Goal: Task Accomplishment & Management: Use online tool/utility

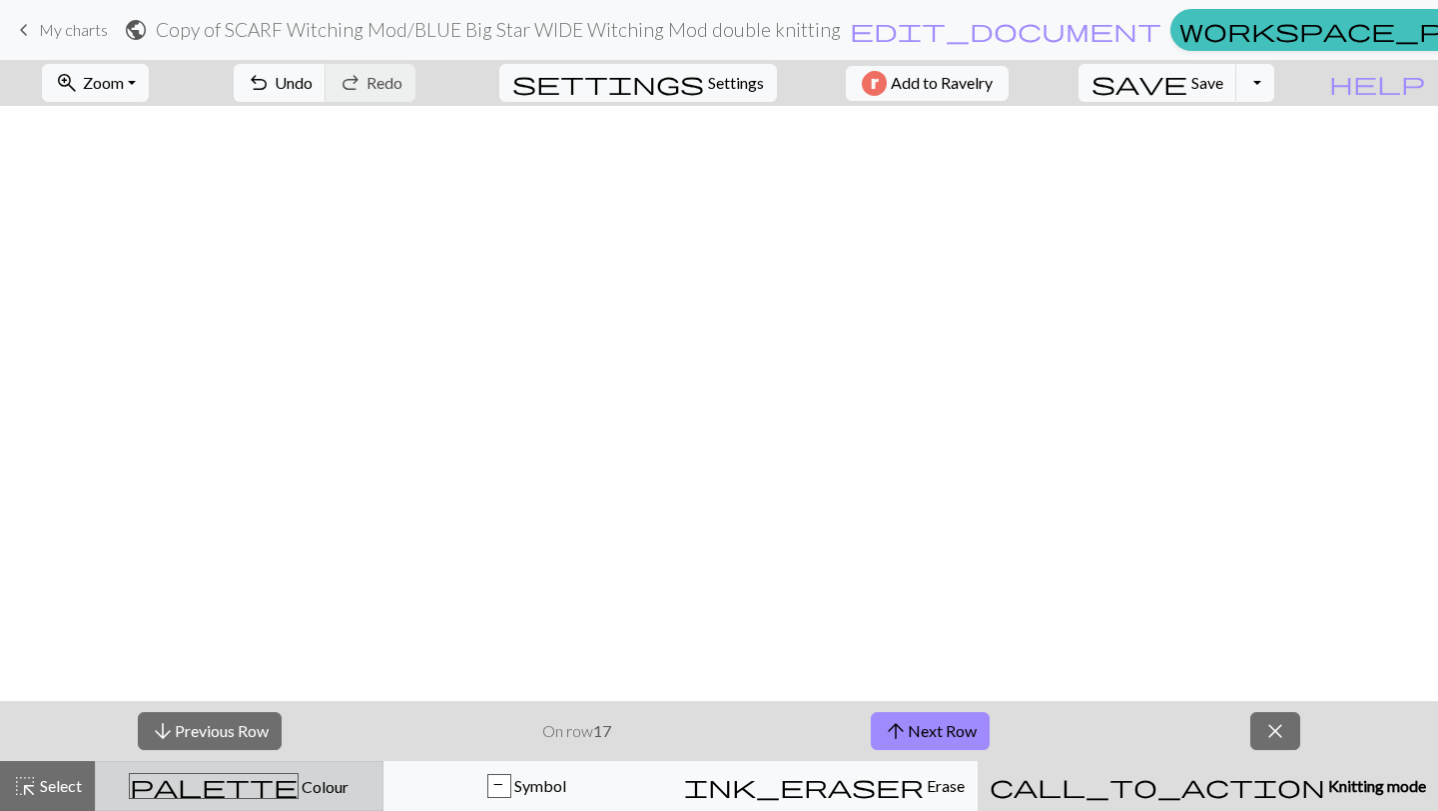
scroll to position [4548, 0]
click at [166, 792] on div "palette Colour Colour" at bounding box center [239, 786] width 263 height 26
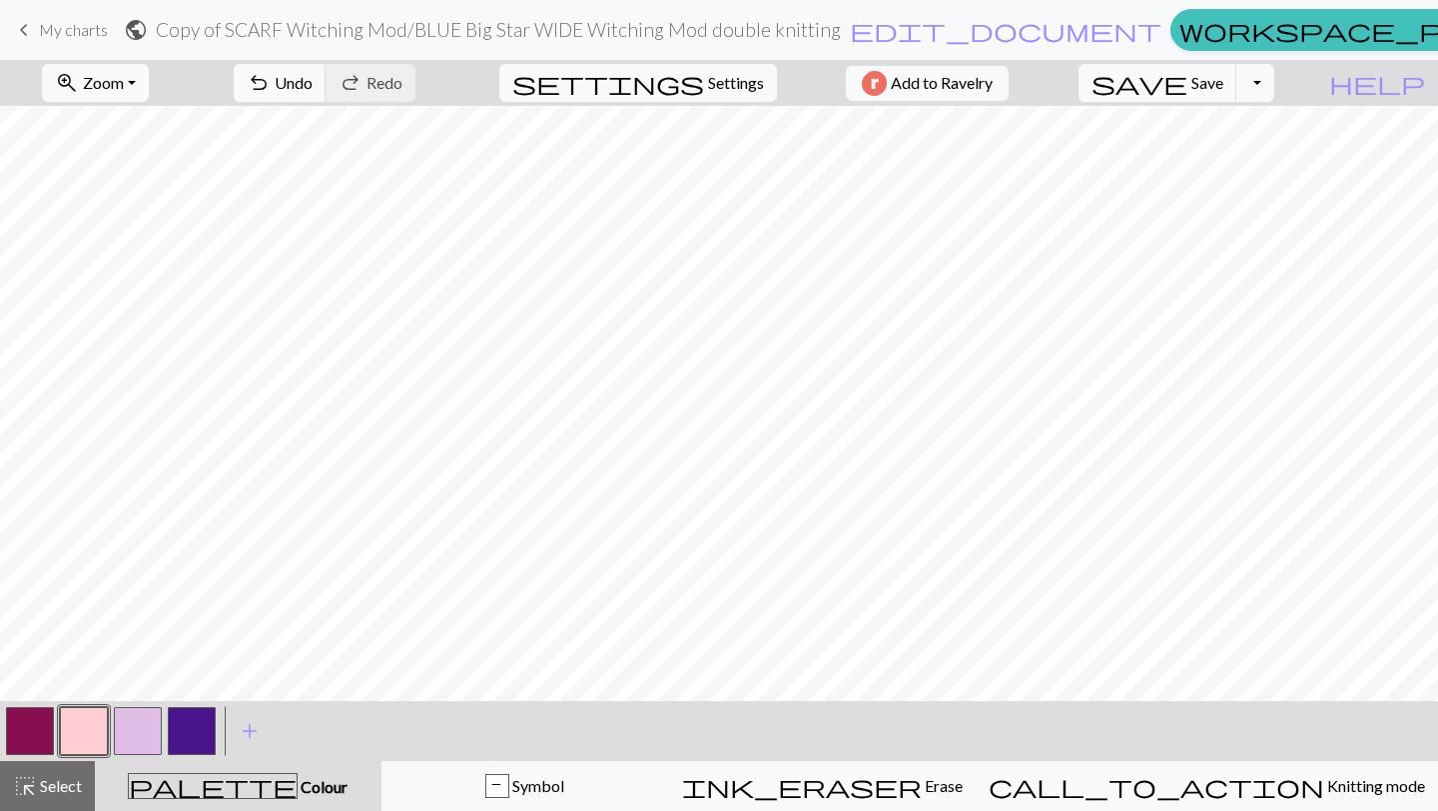
click at [27, 725] on button "button" at bounding box center [30, 731] width 48 height 48
click at [26, 725] on button "button" at bounding box center [30, 731] width 48 height 48
click at [26, 725] on div "Edit colour Name MC Use advanced picker workspace_premium Become a Pro user to …" at bounding box center [719, 405] width 1438 height 811
click at [33, 719] on button "button" at bounding box center [30, 731] width 48 height 48
click at [33, 719] on div "Edit colour Name MC Use advanced picker workspace_premium Become a Pro user to …" at bounding box center [719, 405] width 1438 height 811
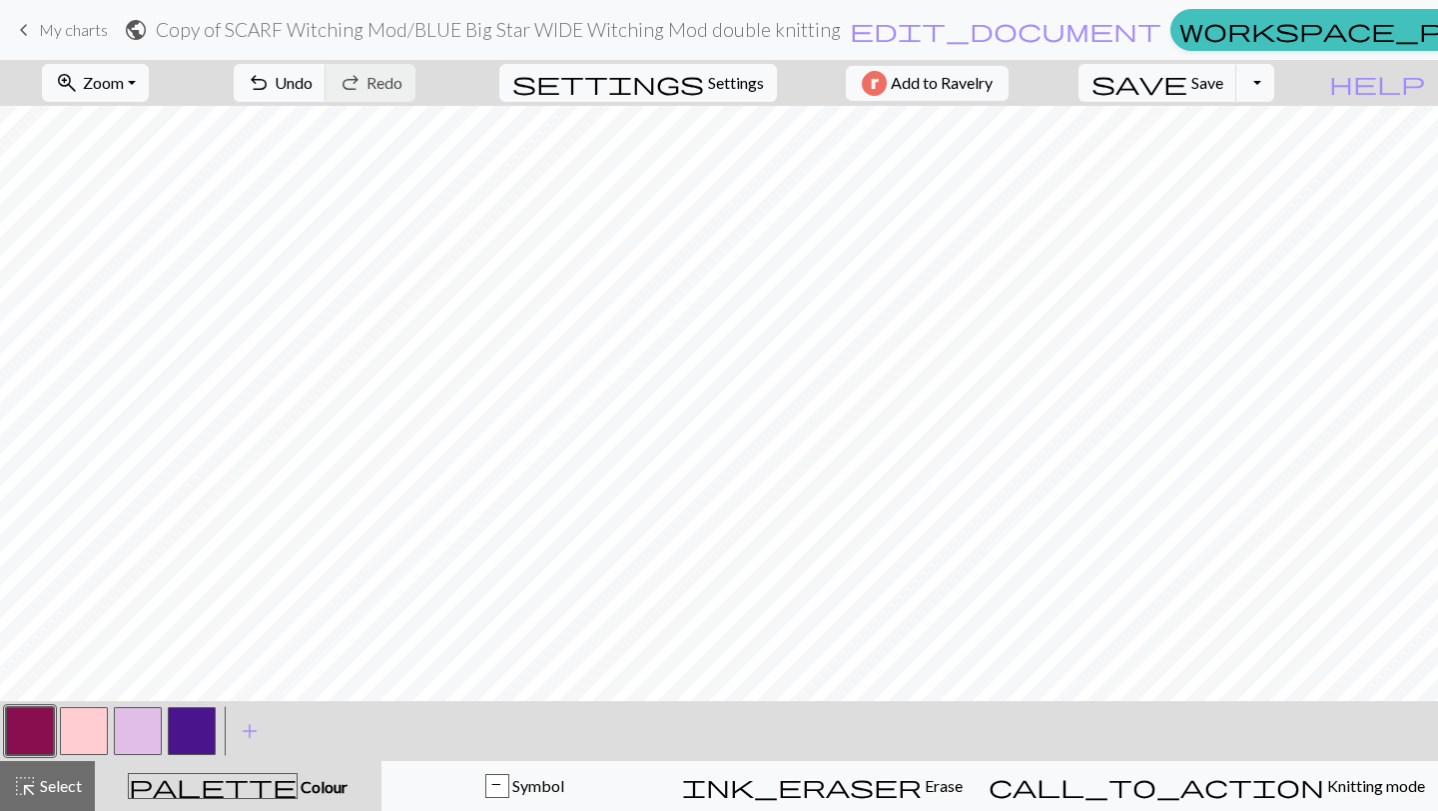
click at [33, 719] on button "button" at bounding box center [30, 731] width 48 height 48
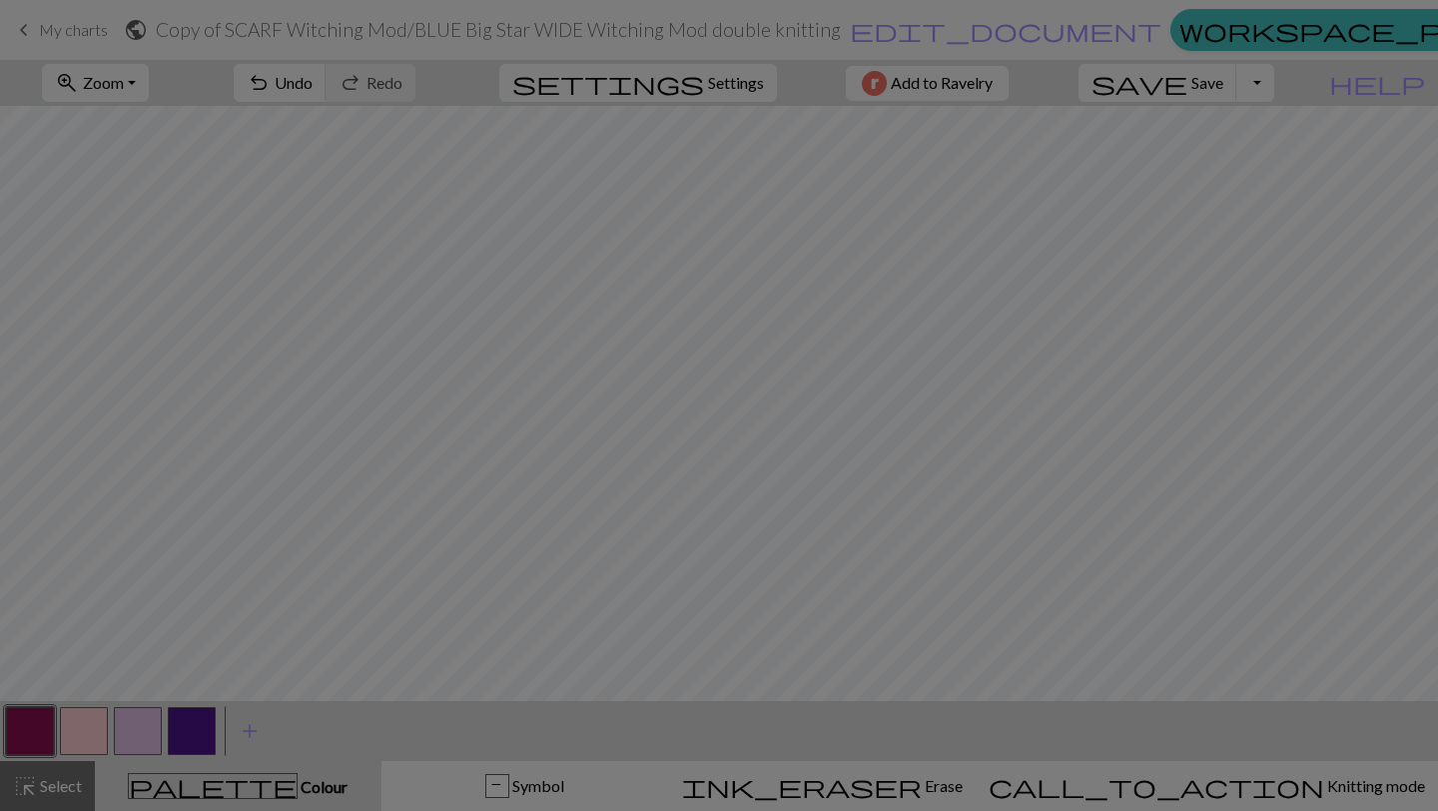
click at [33, 719] on div "Edit colour Name MC Use advanced picker workspace_premium Become a Pro user to …" at bounding box center [719, 405] width 1438 height 811
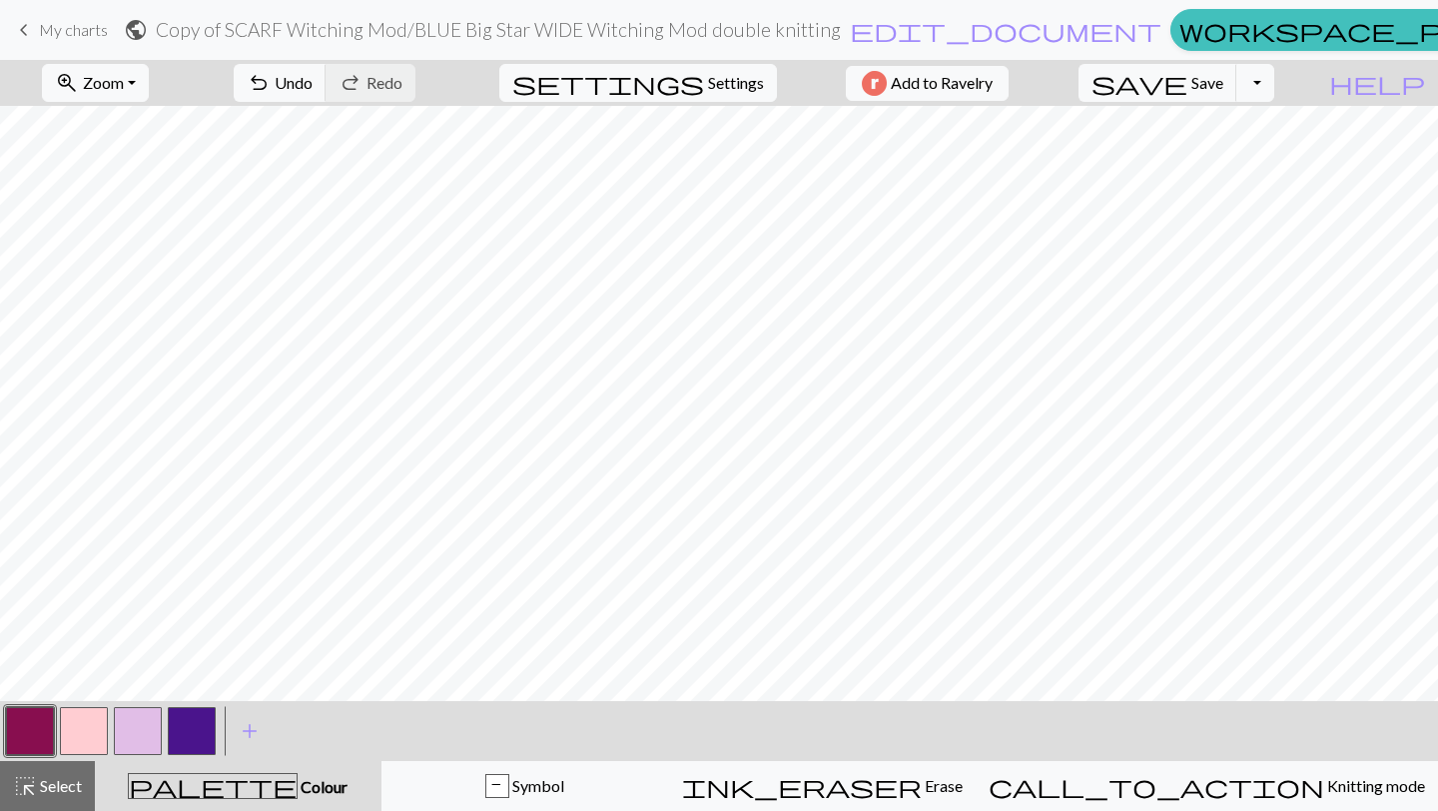
click at [33, 718] on button "button" at bounding box center [30, 731] width 48 height 48
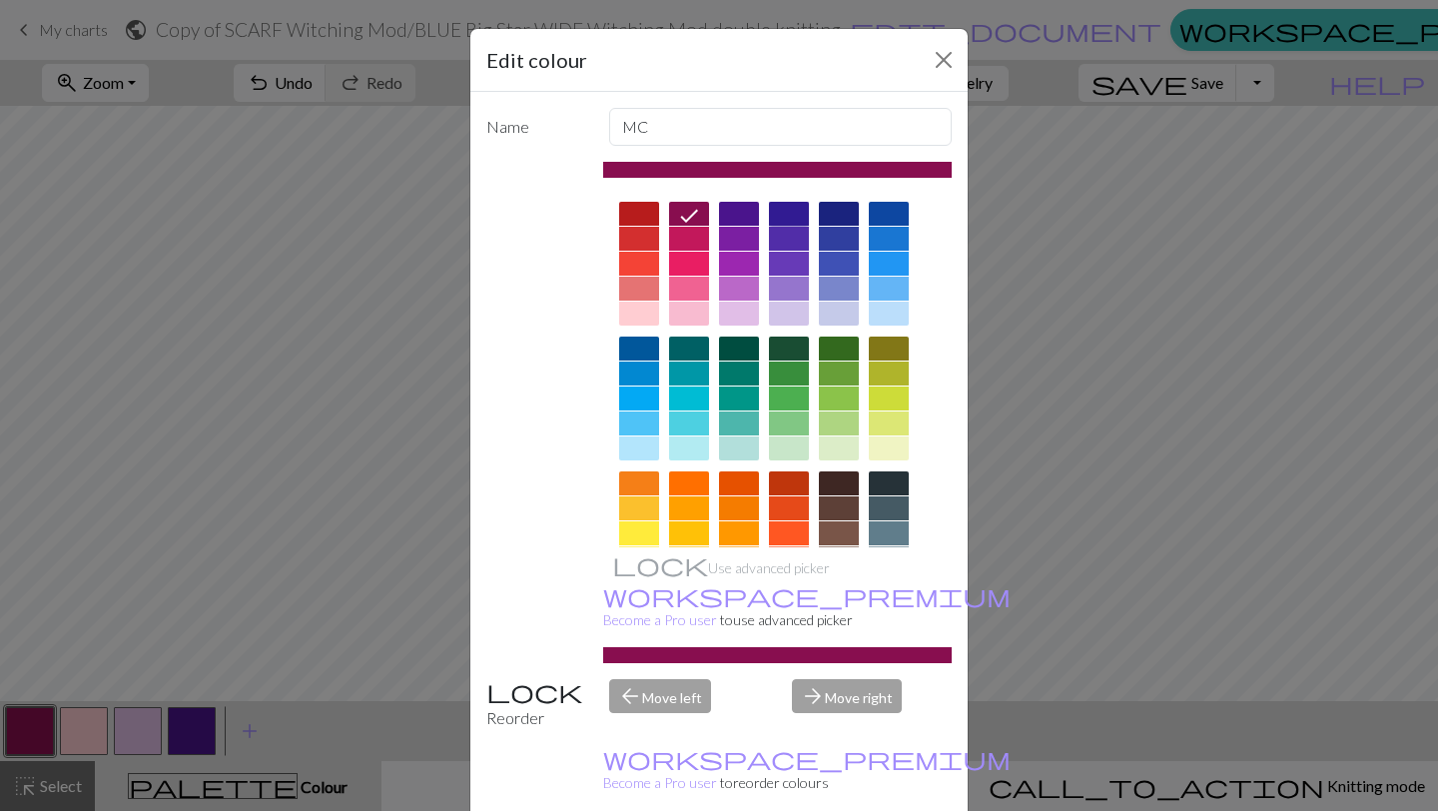
click at [777, 212] on div at bounding box center [789, 214] width 40 height 24
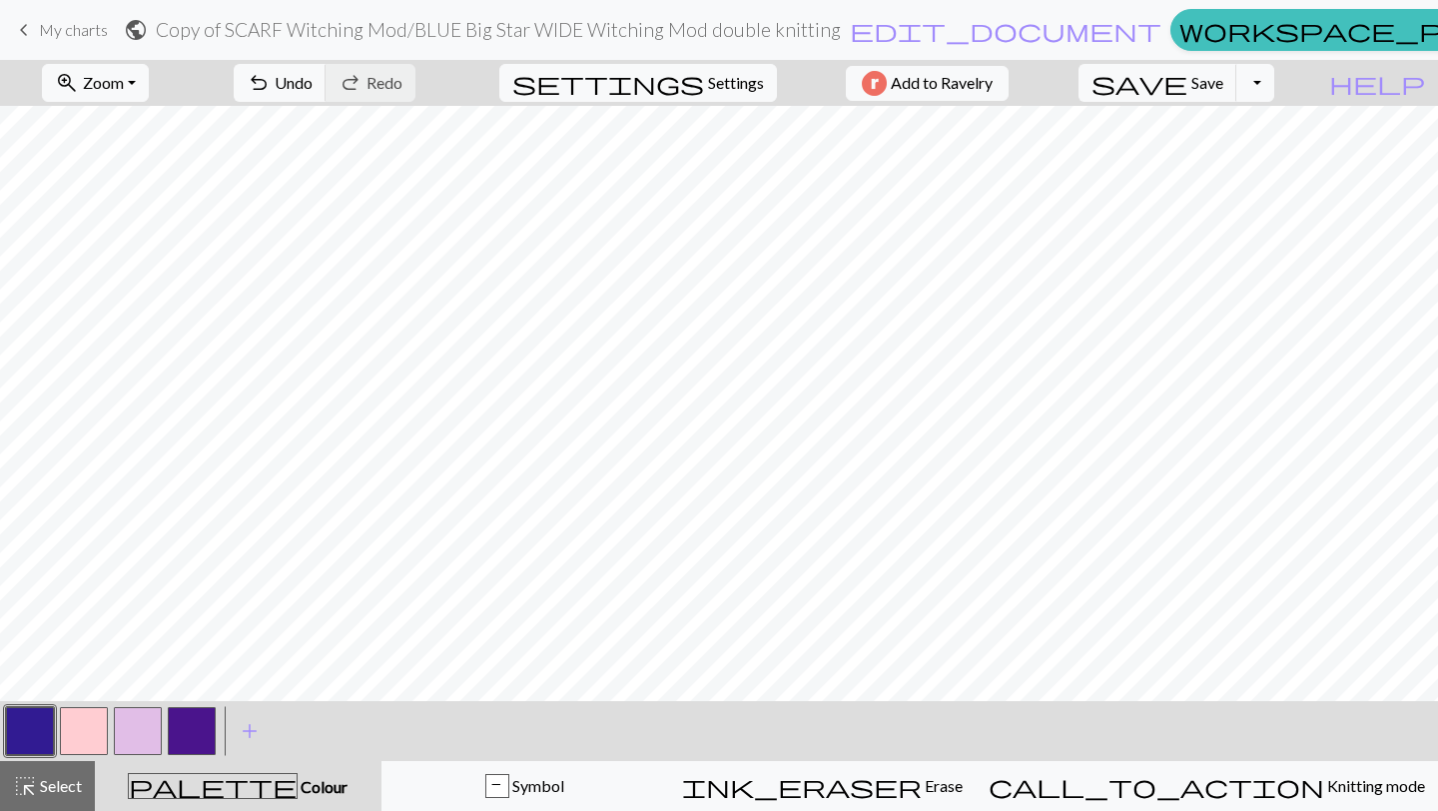
click at [86, 733] on button "button" at bounding box center [84, 731] width 48 height 48
click at [86, 733] on div "Edit colour Name CC1 Use advanced picker workspace_premium Become a Pro user to…" at bounding box center [719, 405] width 1438 height 811
click at [87, 733] on button "button" at bounding box center [84, 731] width 48 height 48
click at [87, 733] on div "Edit colour Name CC1 Use advanced picker workspace_premium Become a Pro user to…" at bounding box center [719, 405] width 1438 height 811
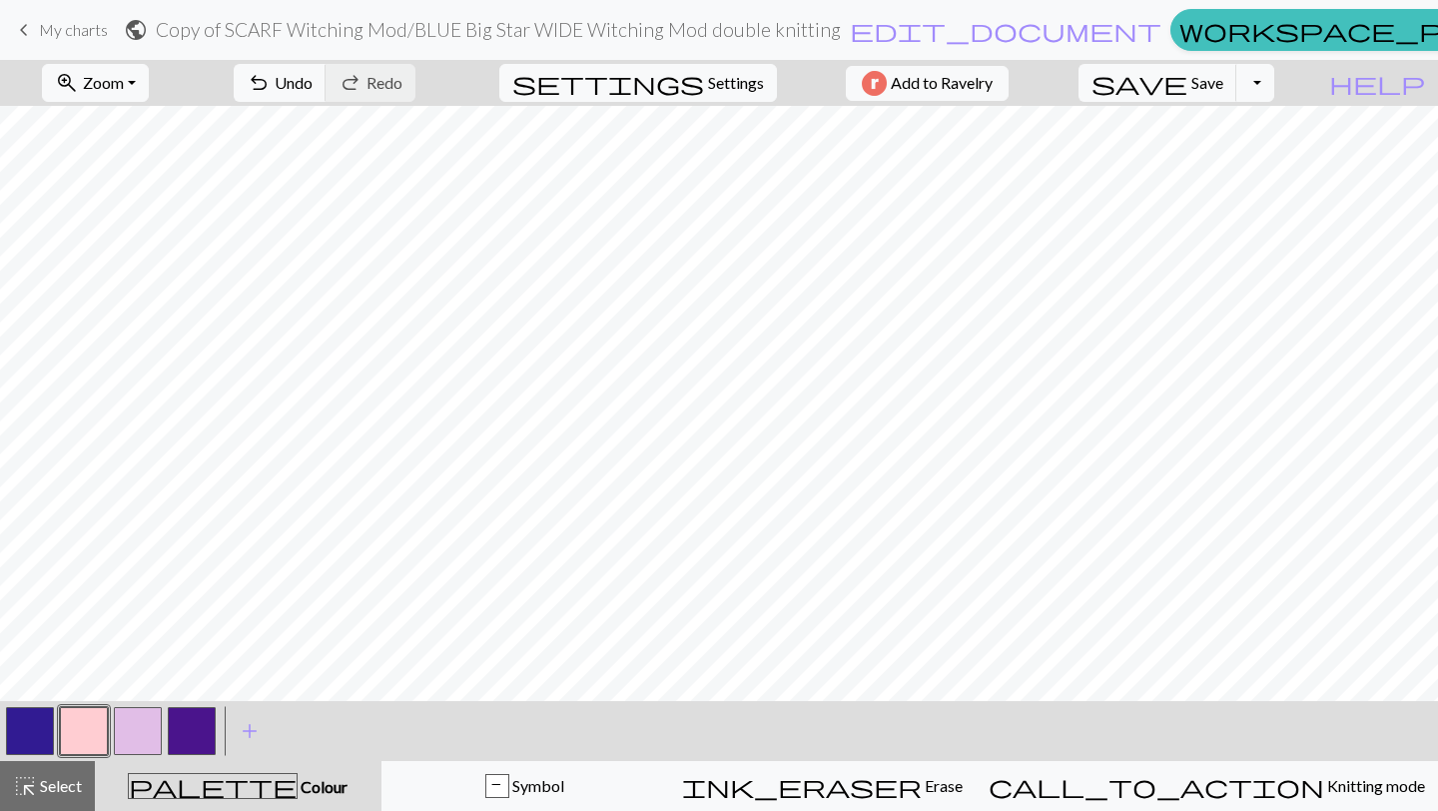
click at [87, 733] on button "button" at bounding box center [84, 731] width 48 height 48
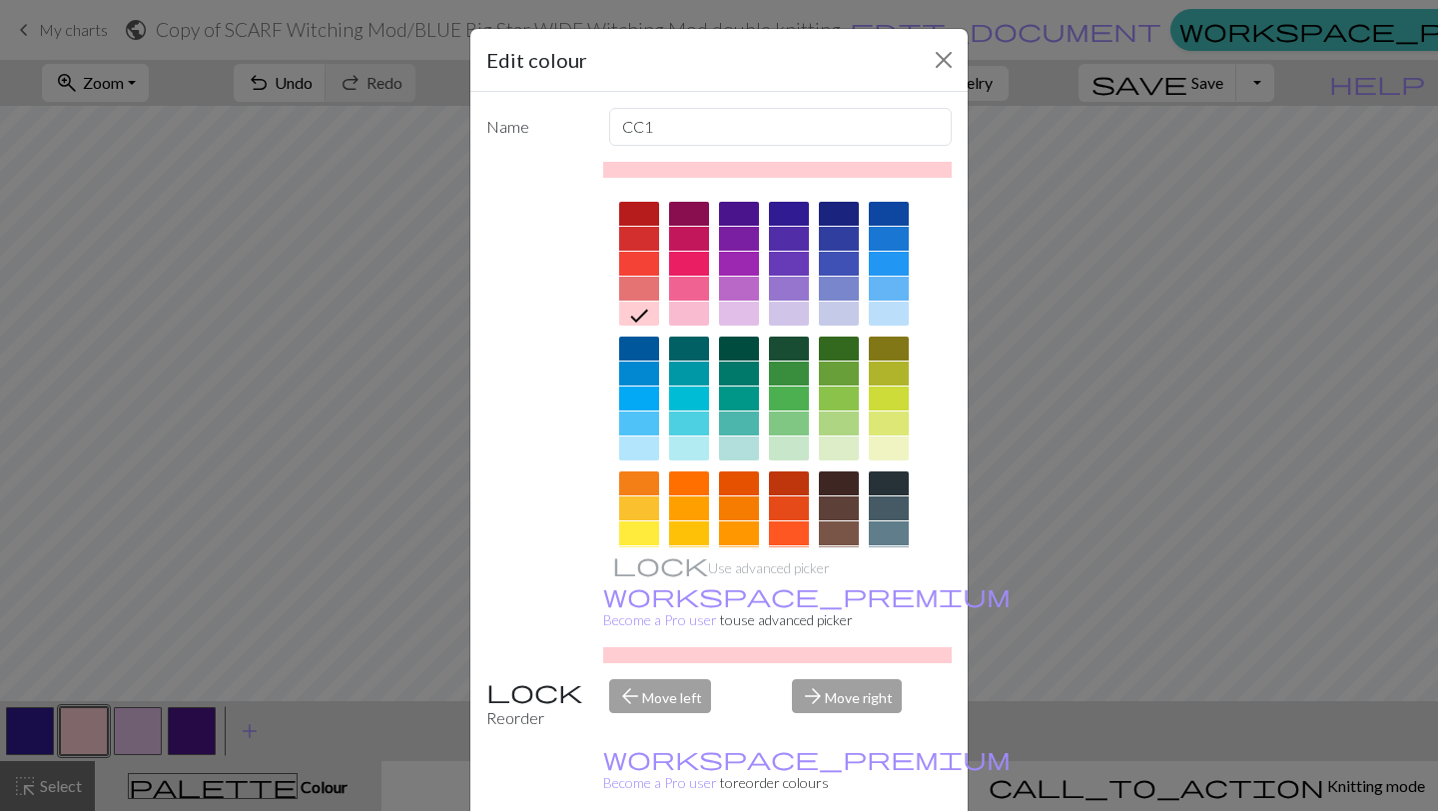
click at [793, 313] on div at bounding box center [789, 314] width 40 height 24
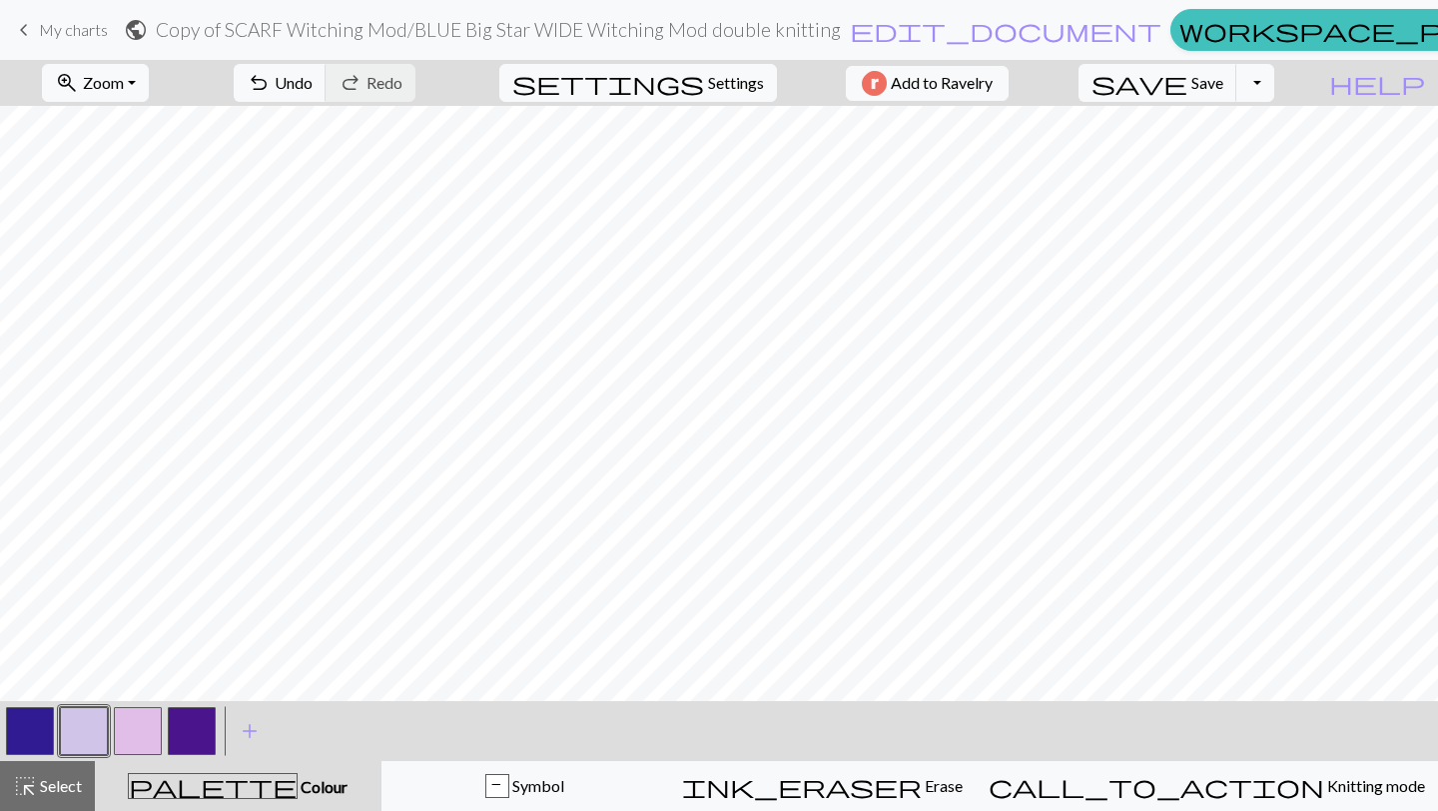
click at [177, 722] on button "button" at bounding box center [192, 731] width 48 height 48
click at [176, 722] on button "button" at bounding box center [192, 731] width 48 height 48
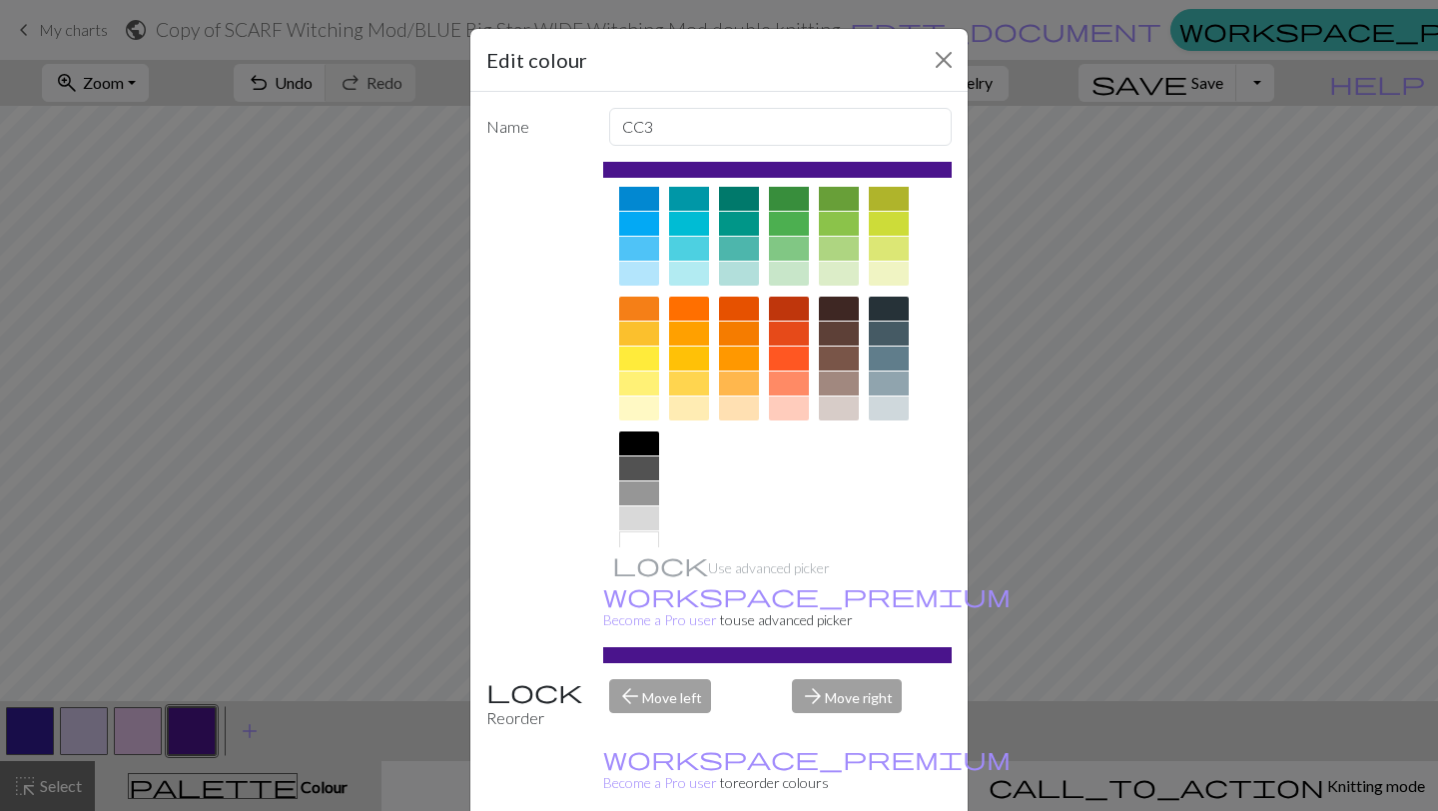
scroll to position [183, 0]
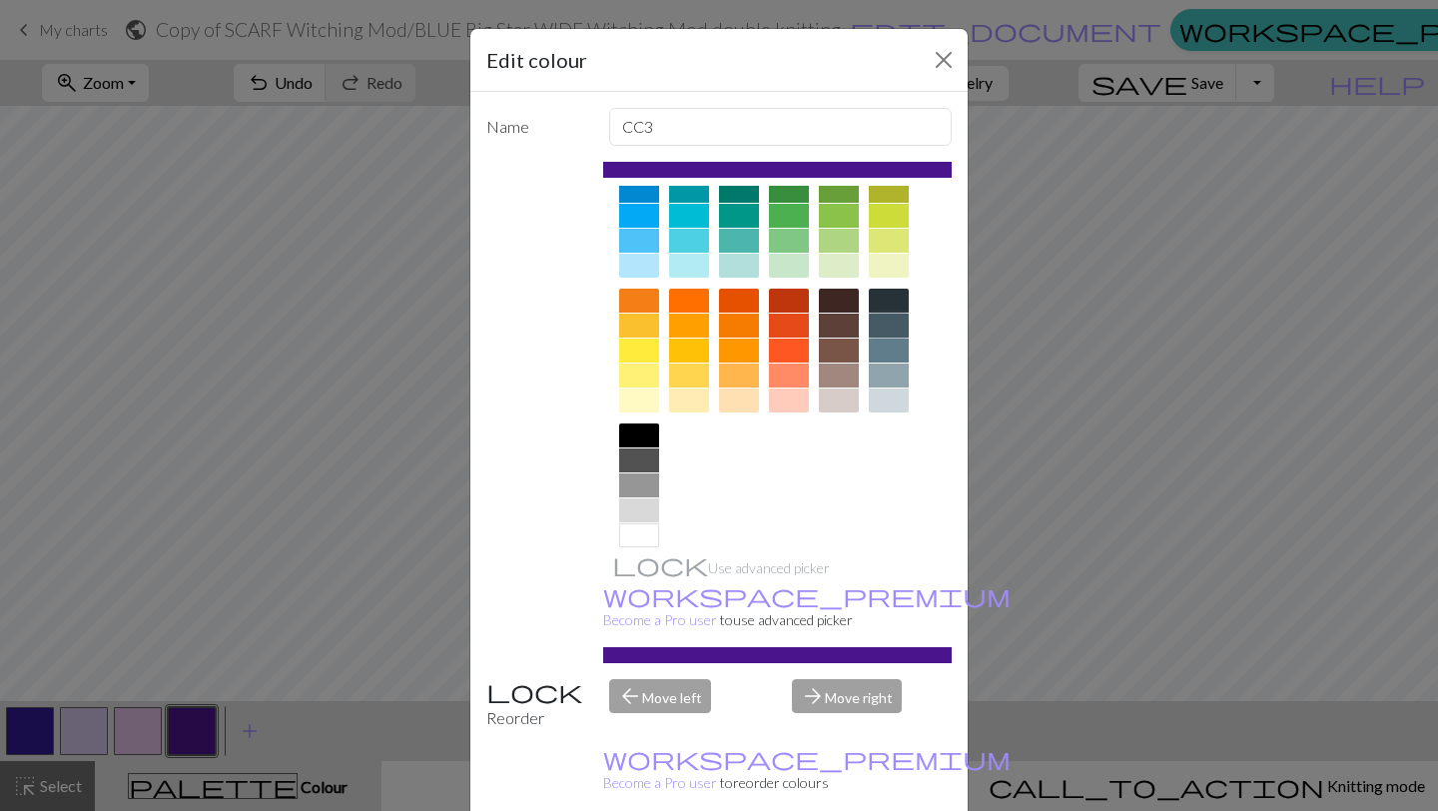
click at [892, 328] on div at bounding box center [889, 326] width 40 height 24
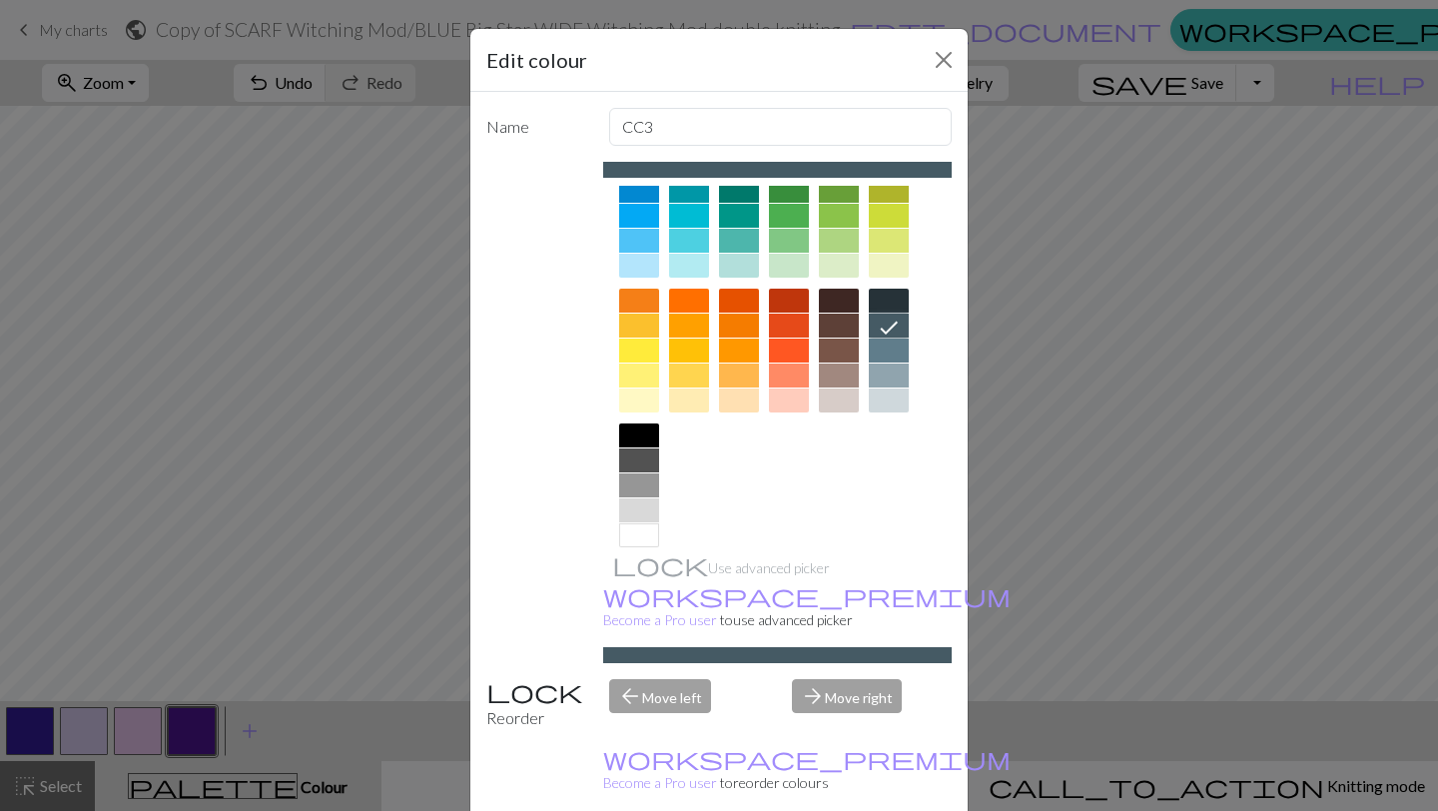
click at [647, 463] on div at bounding box center [639, 460] width 40 height 24
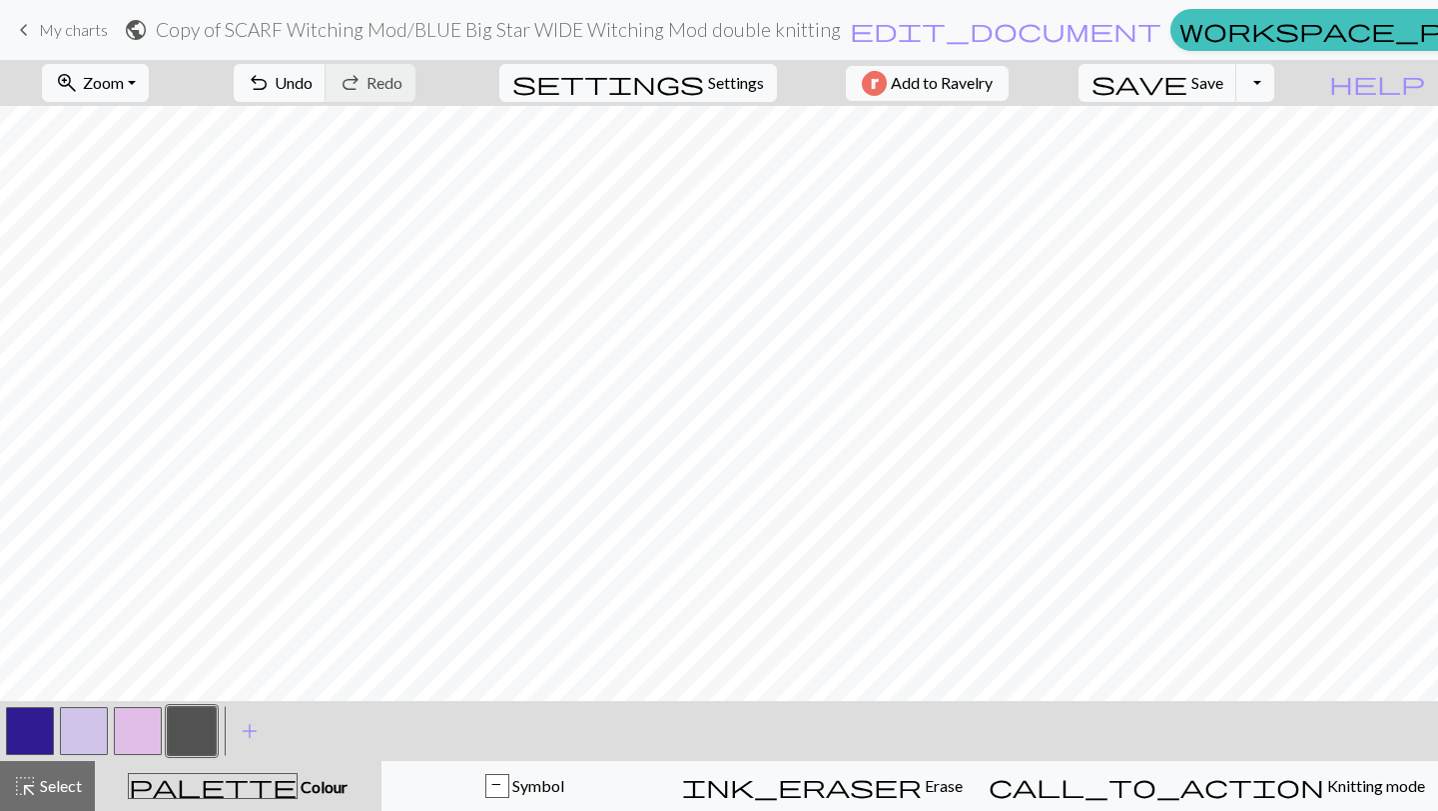
click at [150, 731] on button "button" at bounding box center [138, 731] width 48 height 48
click at [129, 734] on button "button" at bounding box center [138, 731] width 48 height 48
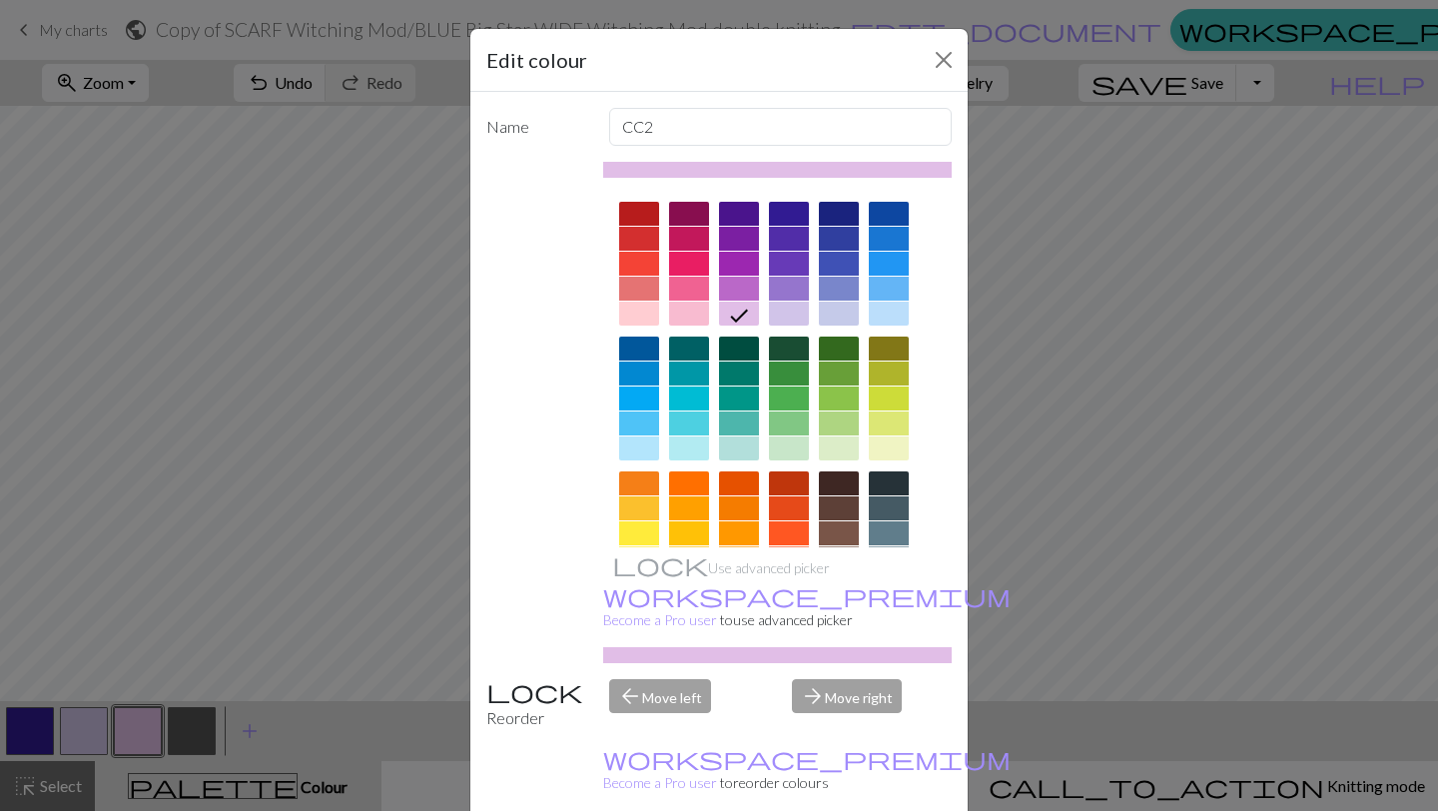
scroll to position [206, 0]
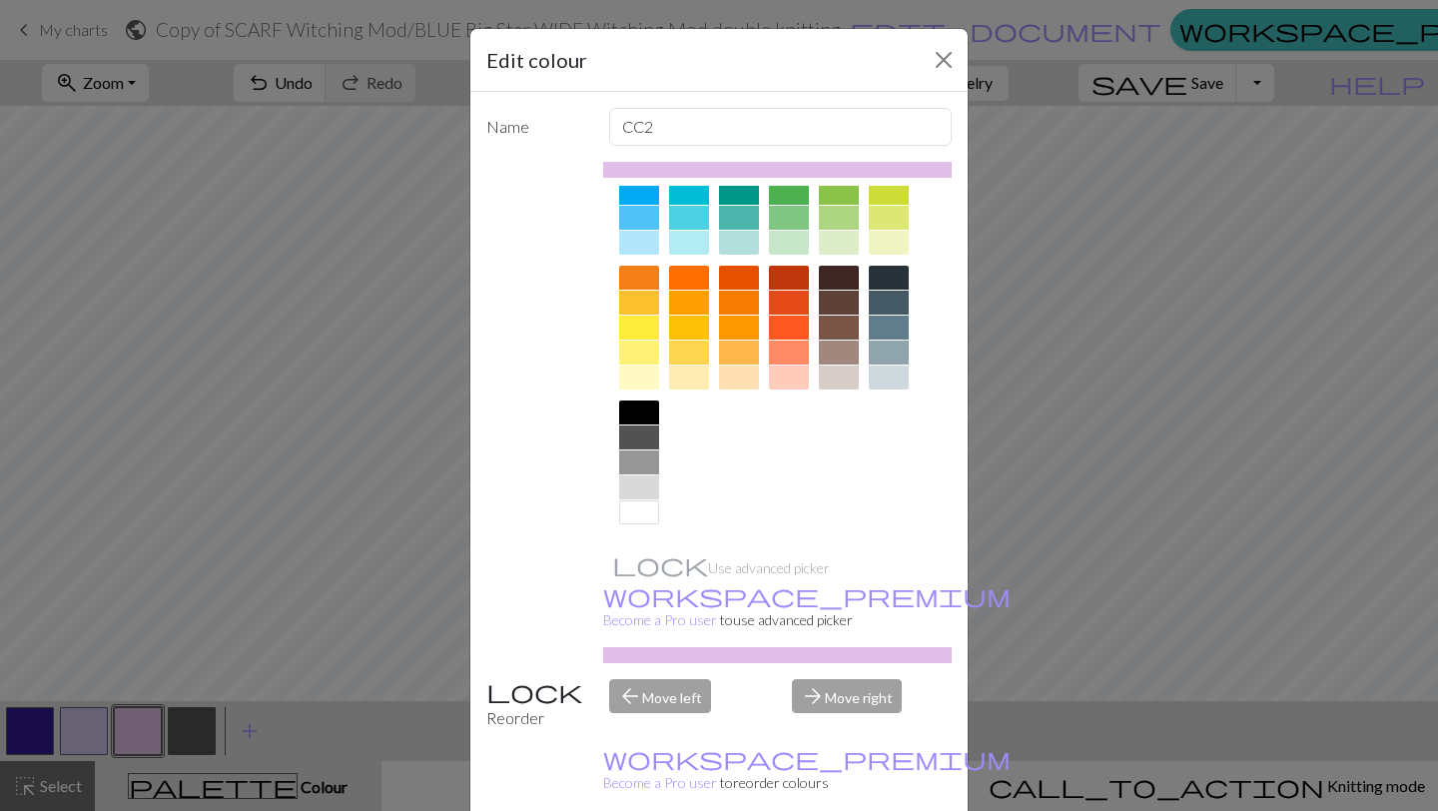
click at [641, 509] on div at bounding box center [639, 512] width 40 height 24
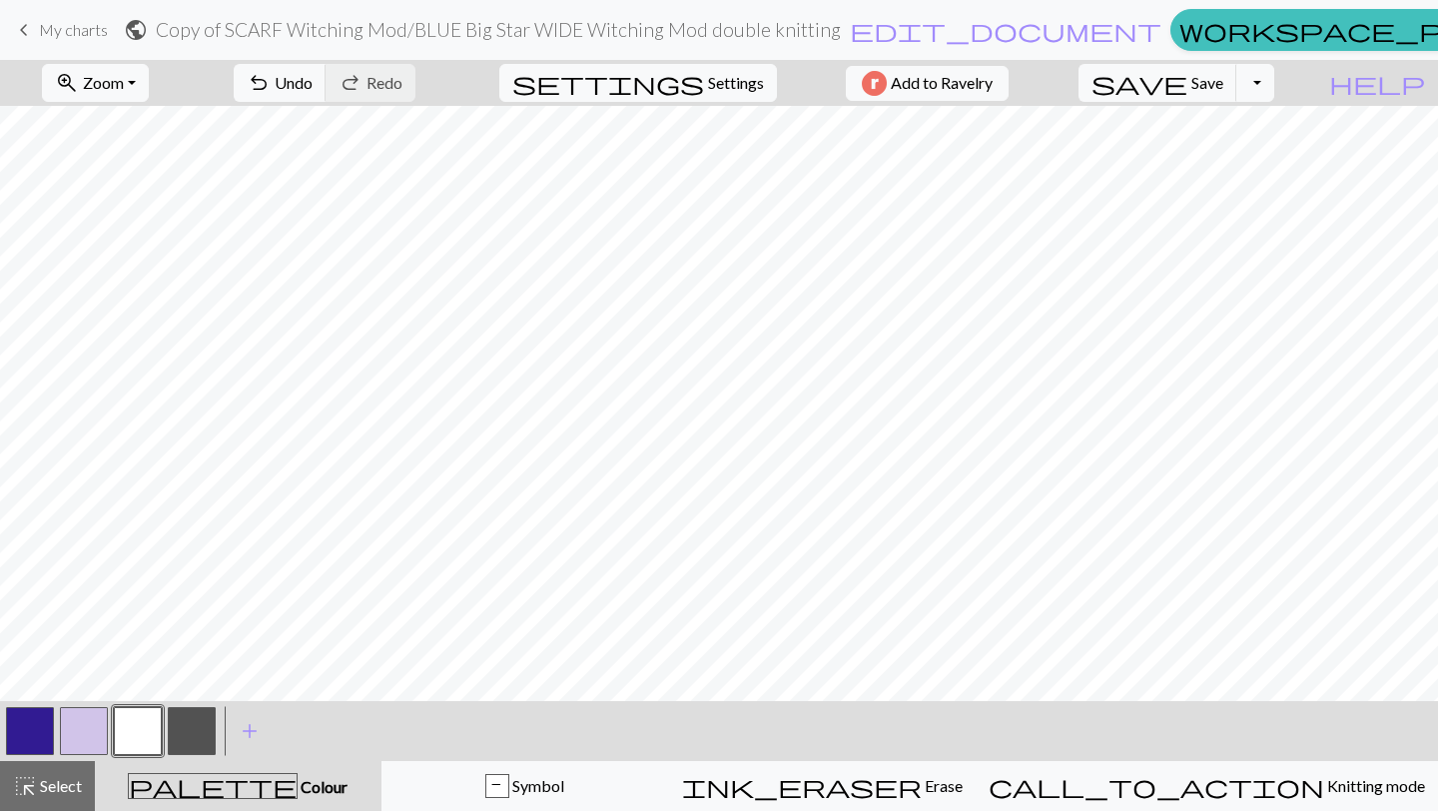
click at [23, 729] on button "button" at bounding box center [30, 731] width 48 height 48
click at [23, 730] on button "button" at bounding box center [30, 731] width 48 height 48
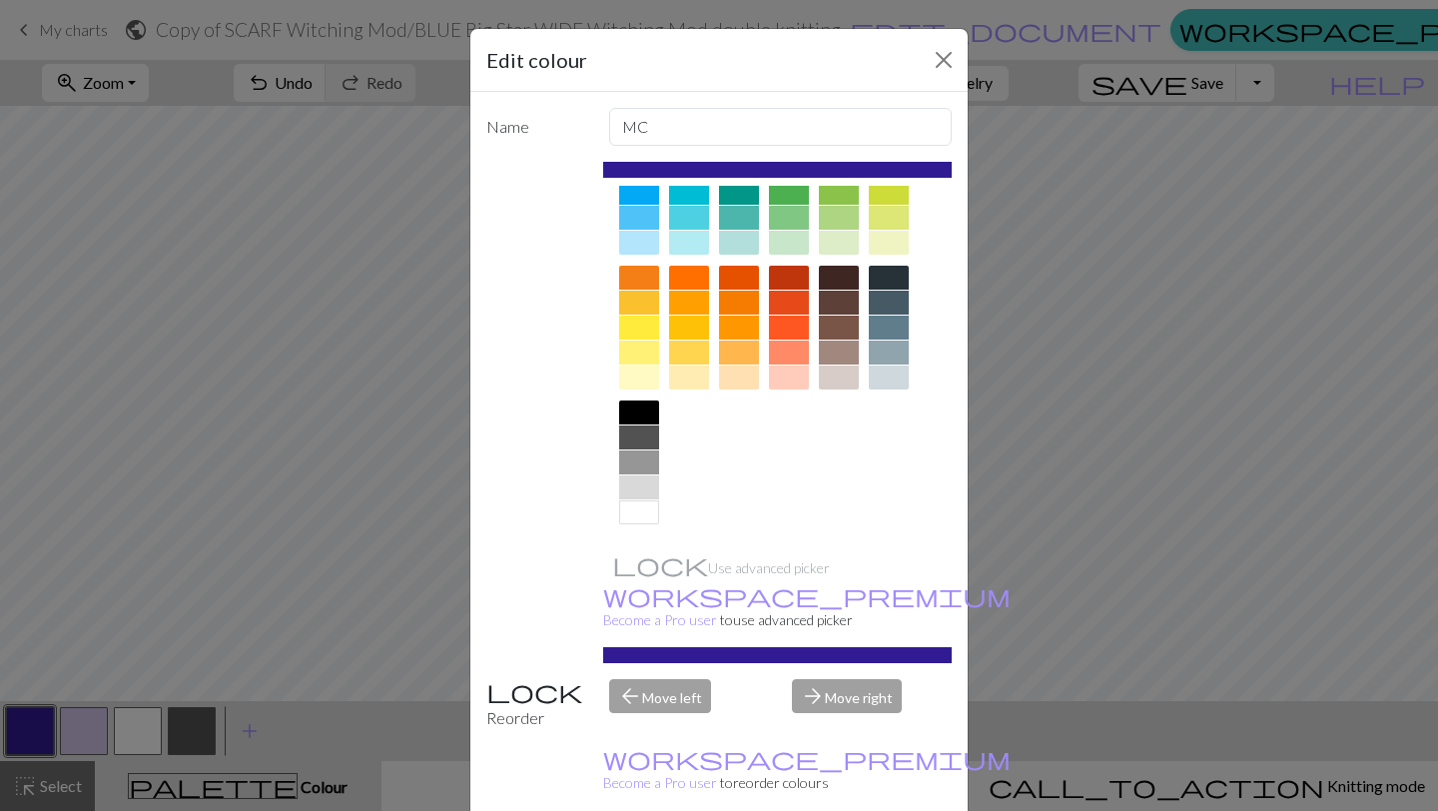
click at [633, 406] on div at bounding box center [639, 412] width 40 height 24
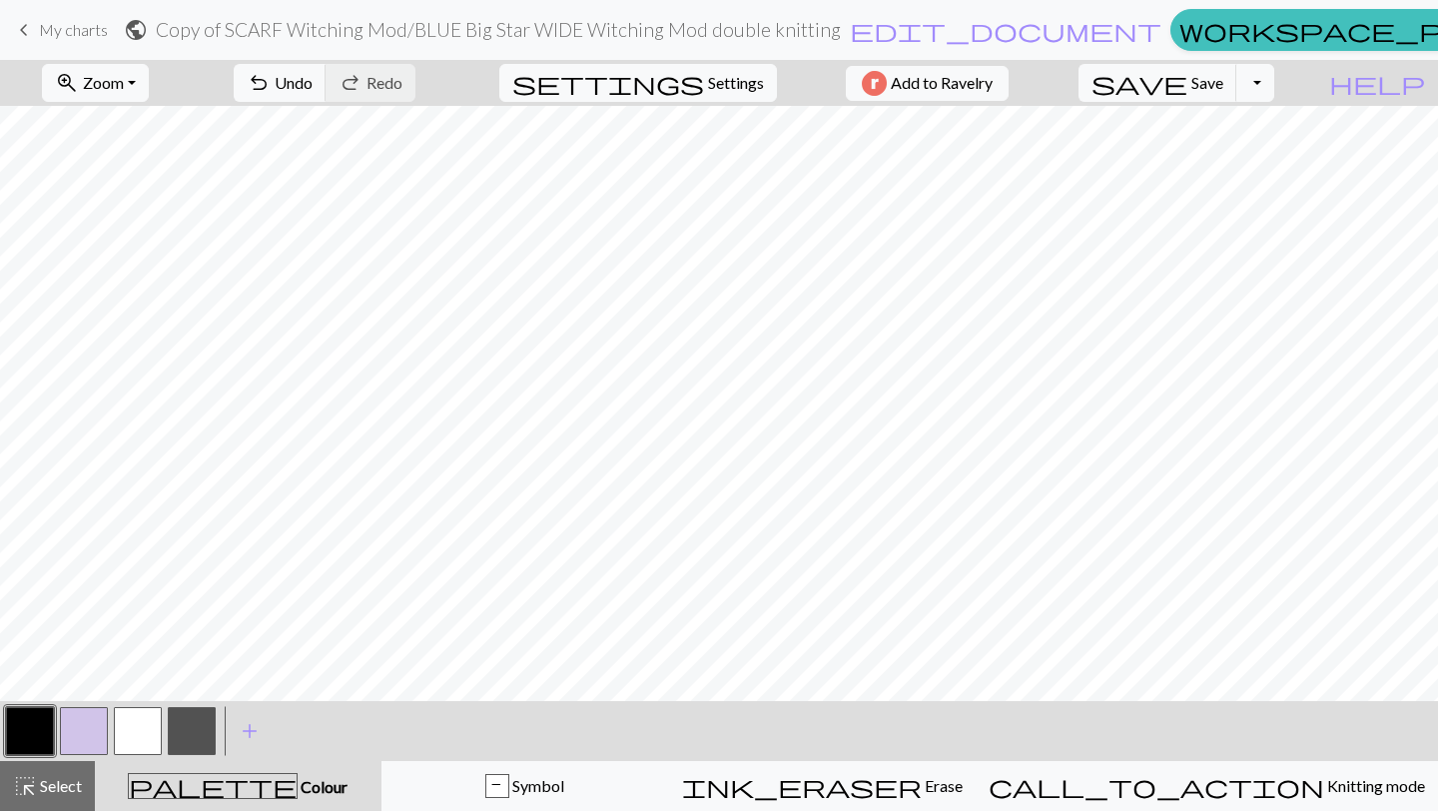
click at [81, 720] on button "button" at bounding box center [84, 731] width 48 height 48
click at [245, 782] on span "palette" at bounding box center [213, 786] width 168 height 28
click at [112, 725] on div at bounding box center [138, 731] width 54 height 54
click at [81, 726] on button "button" at bounding box center [84, 731] width 48 height 48
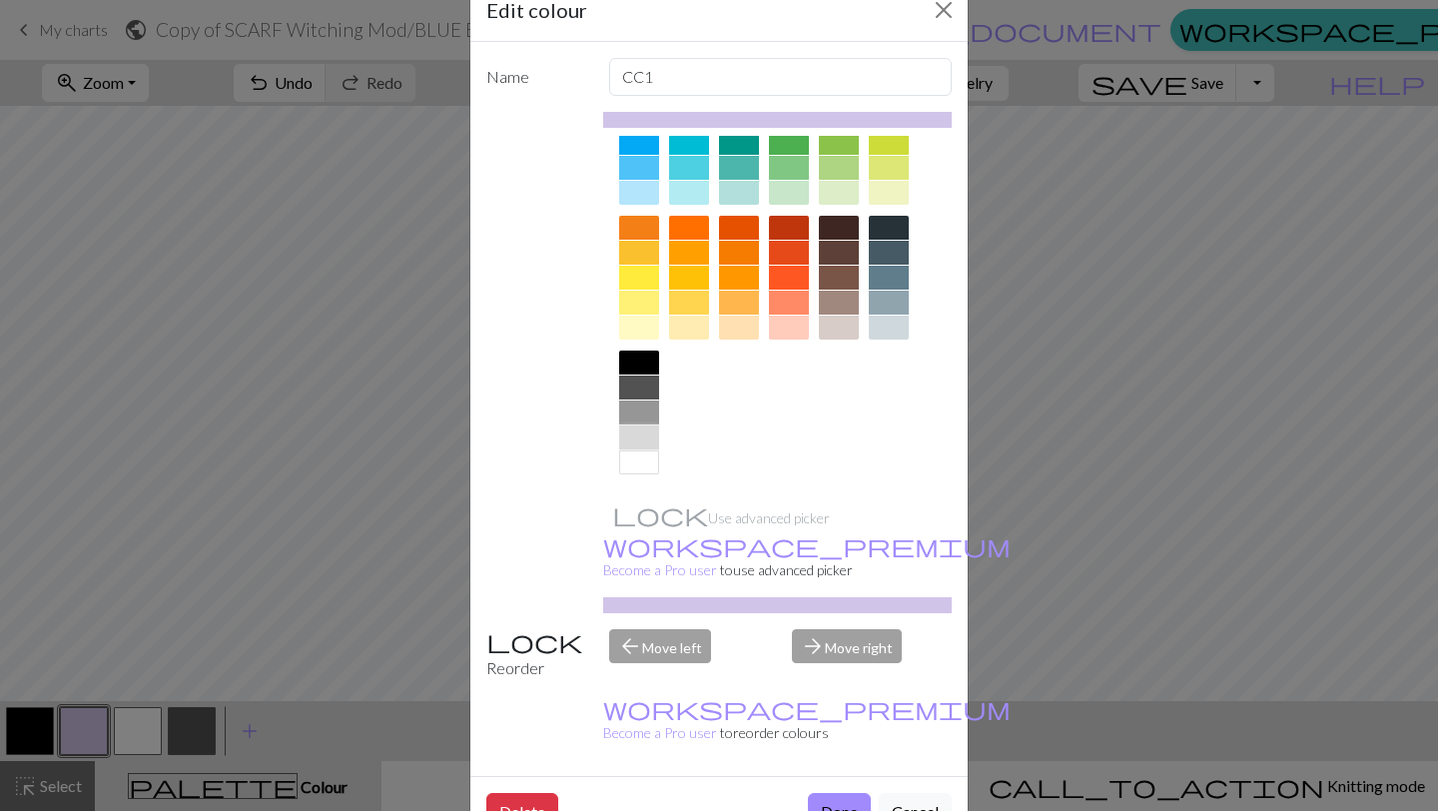
click at [637, 440] on div at bounding box center [639, 437] width 40 height 24
click at [845, 793] on button "Done" at bounding box center [839, 812] width 63 height 38
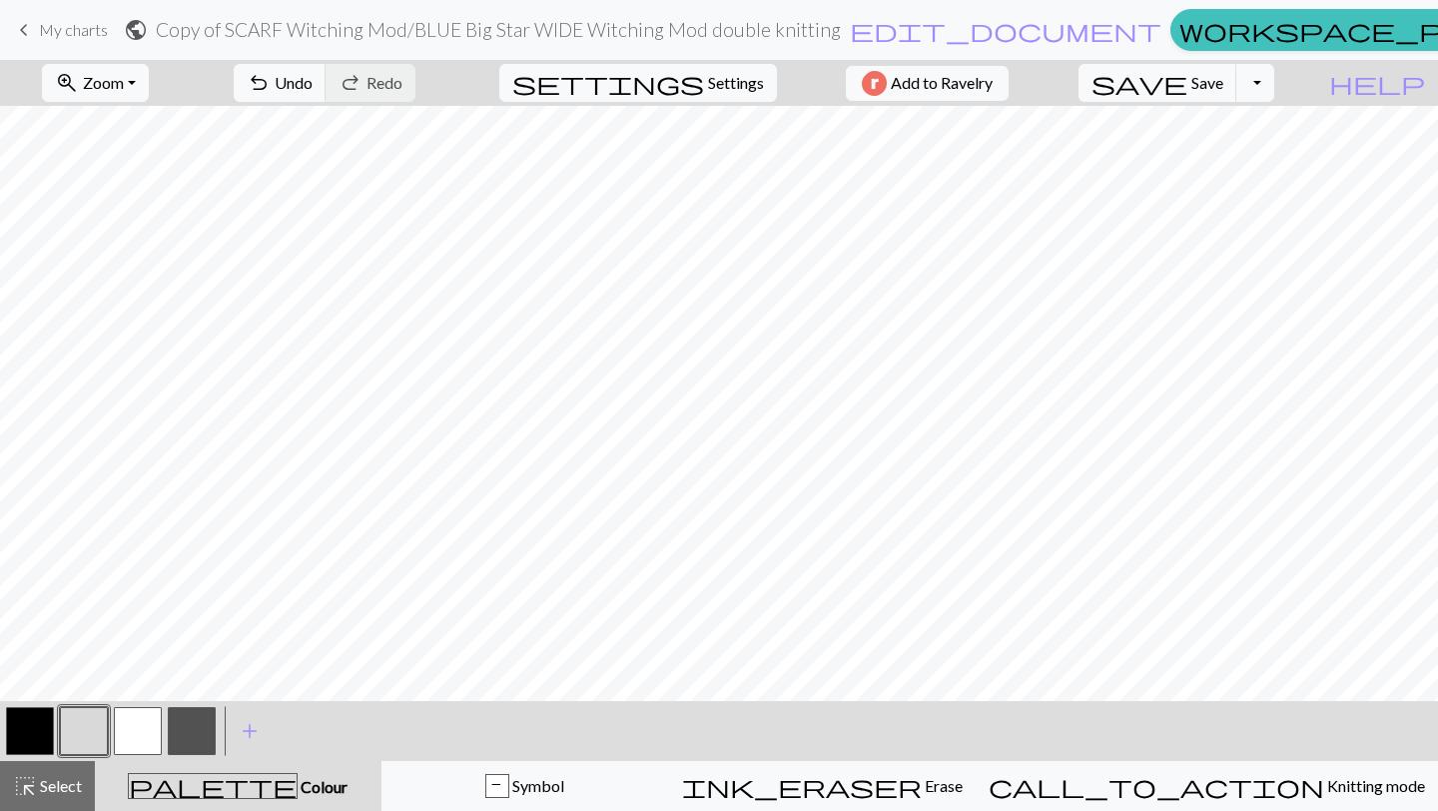
scroll to position [4548, 0]
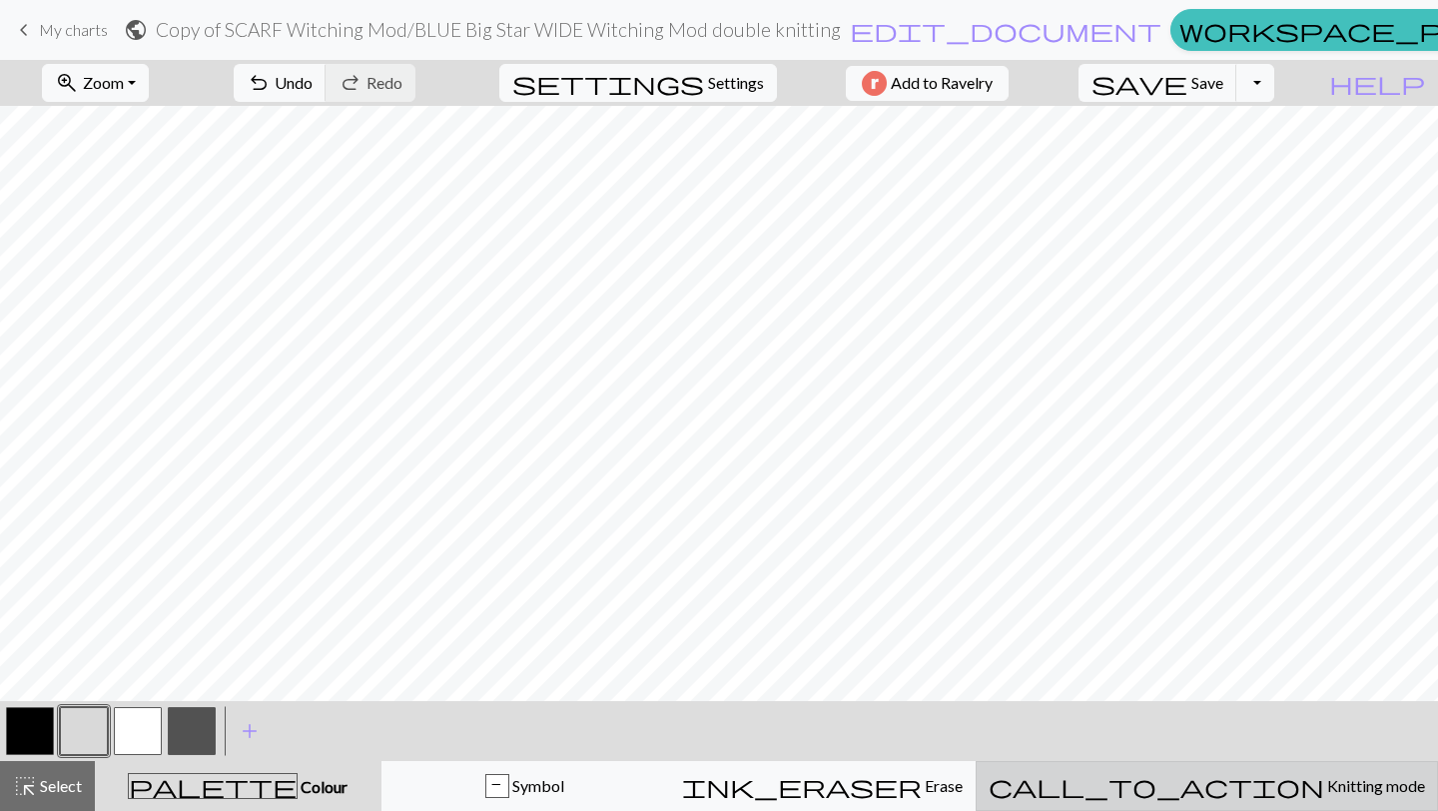
click at [1285, 799] on button "call_to_action Knitting mode Knitting mode" at bounding box center [1207, 786] width 462 height 50
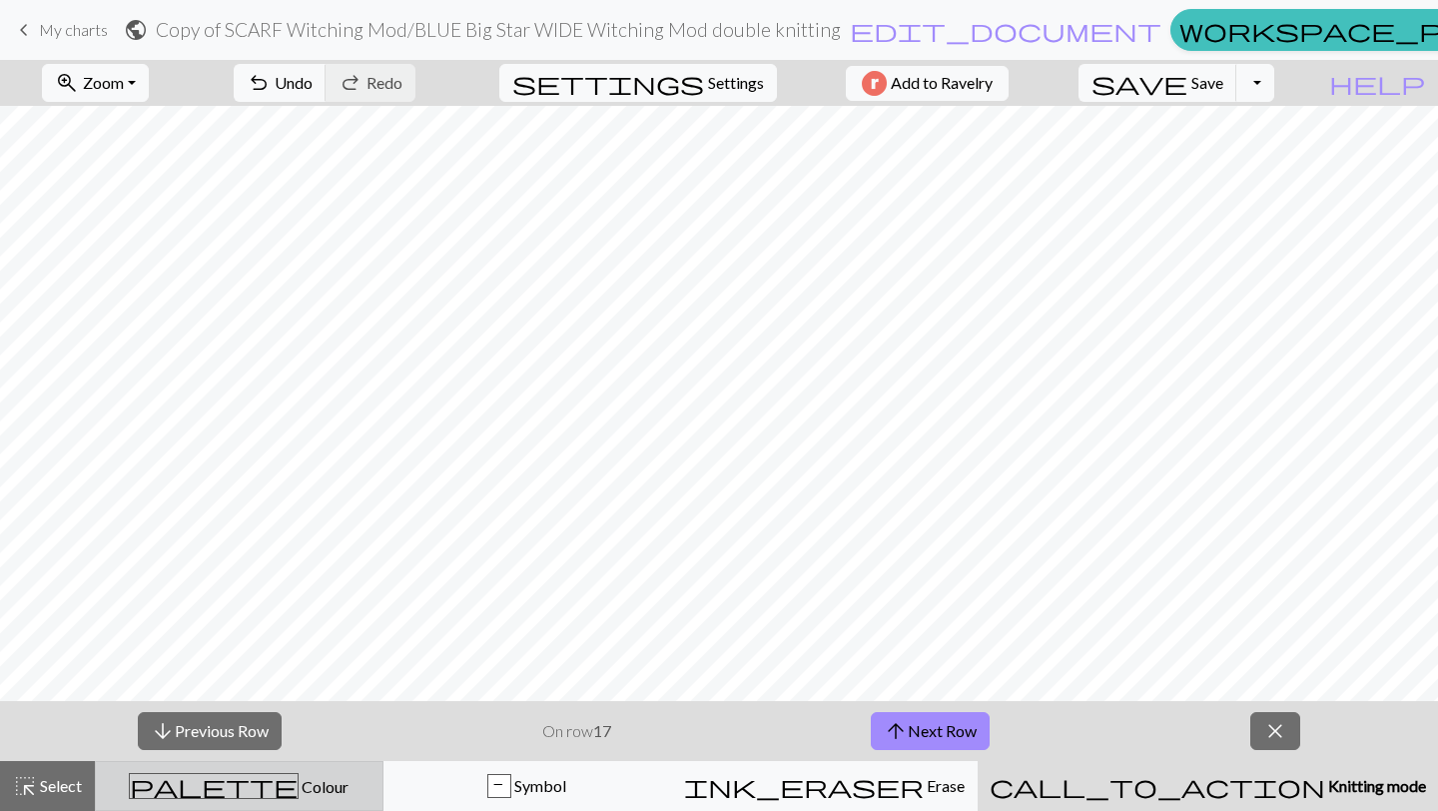
click at [284, 797] on div "palette Colour Colour" at bounding box center [239, 786] width 263 height 26
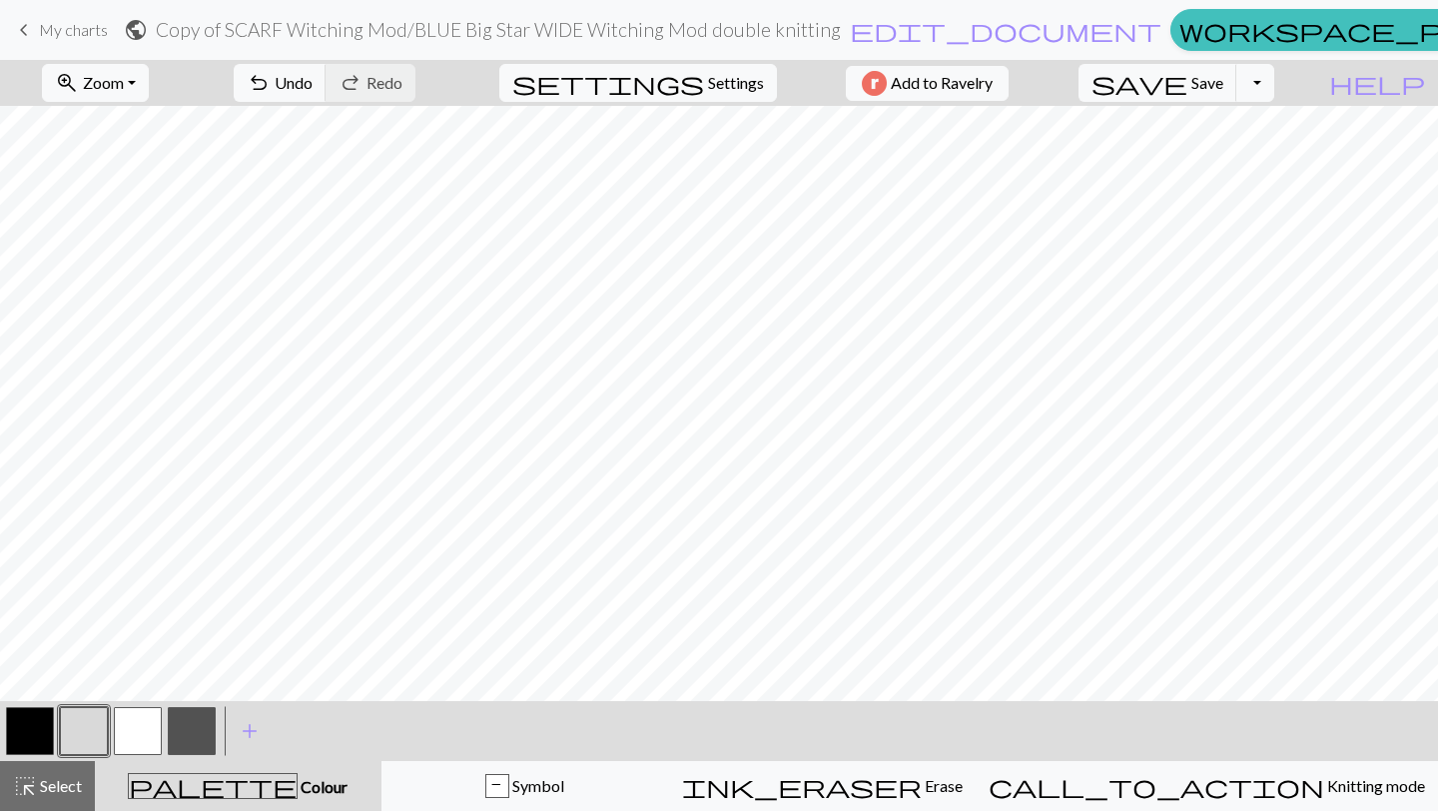
click at [23, 732] on button "button" at bounding box center [30, 731] width 48 height 48
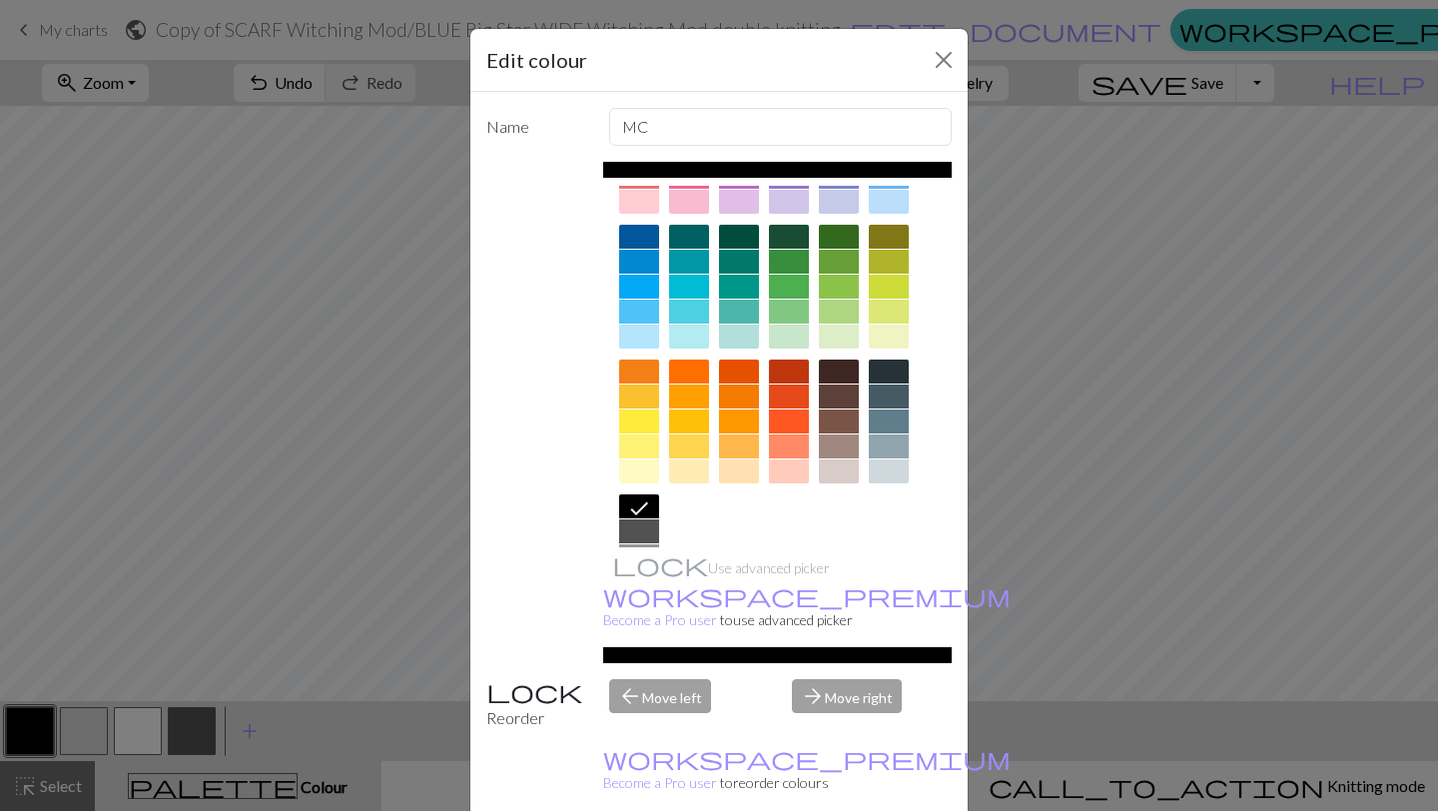
scroll to position [0, 0]
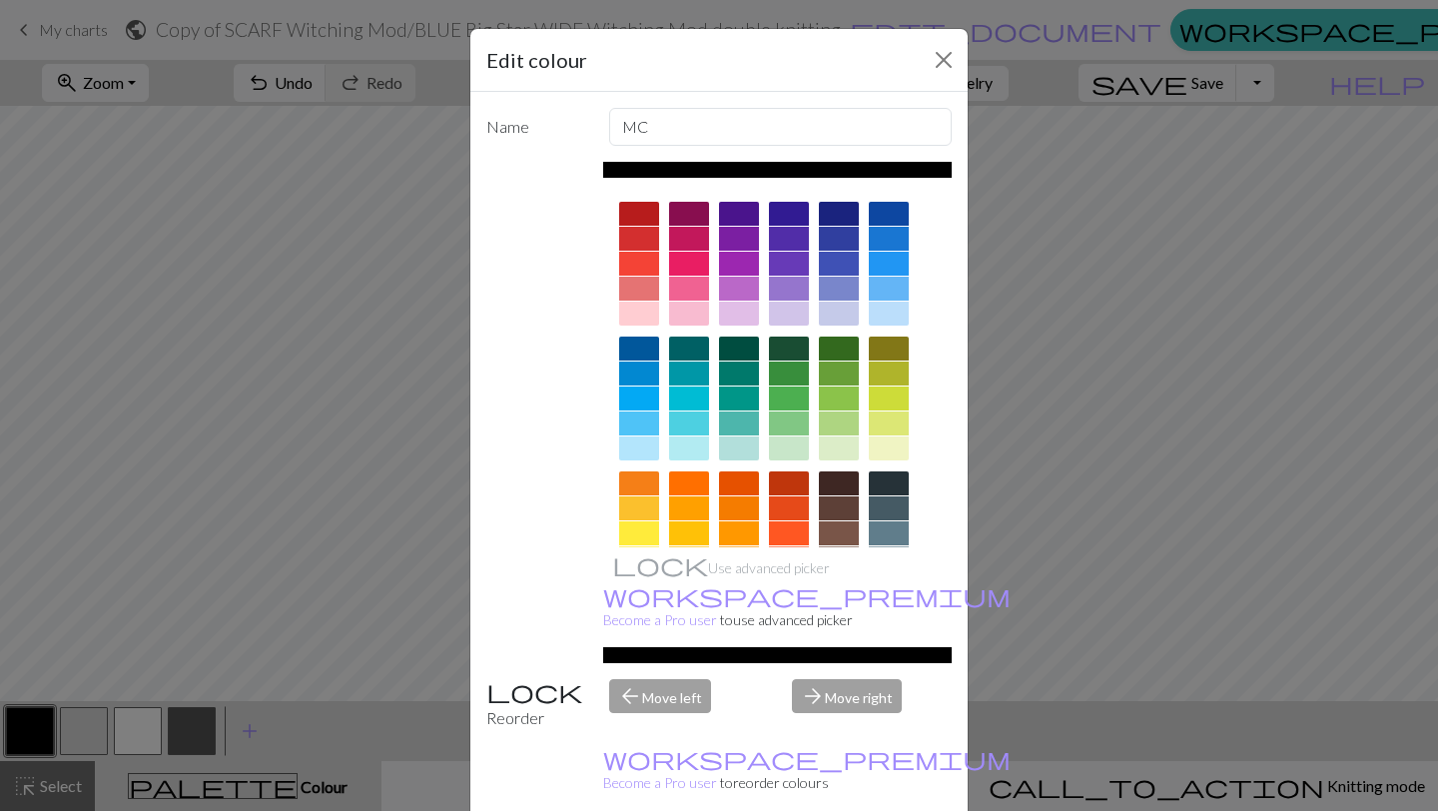
click at [834, 214] on div at bounding box center [839, 214] width 40 height 24
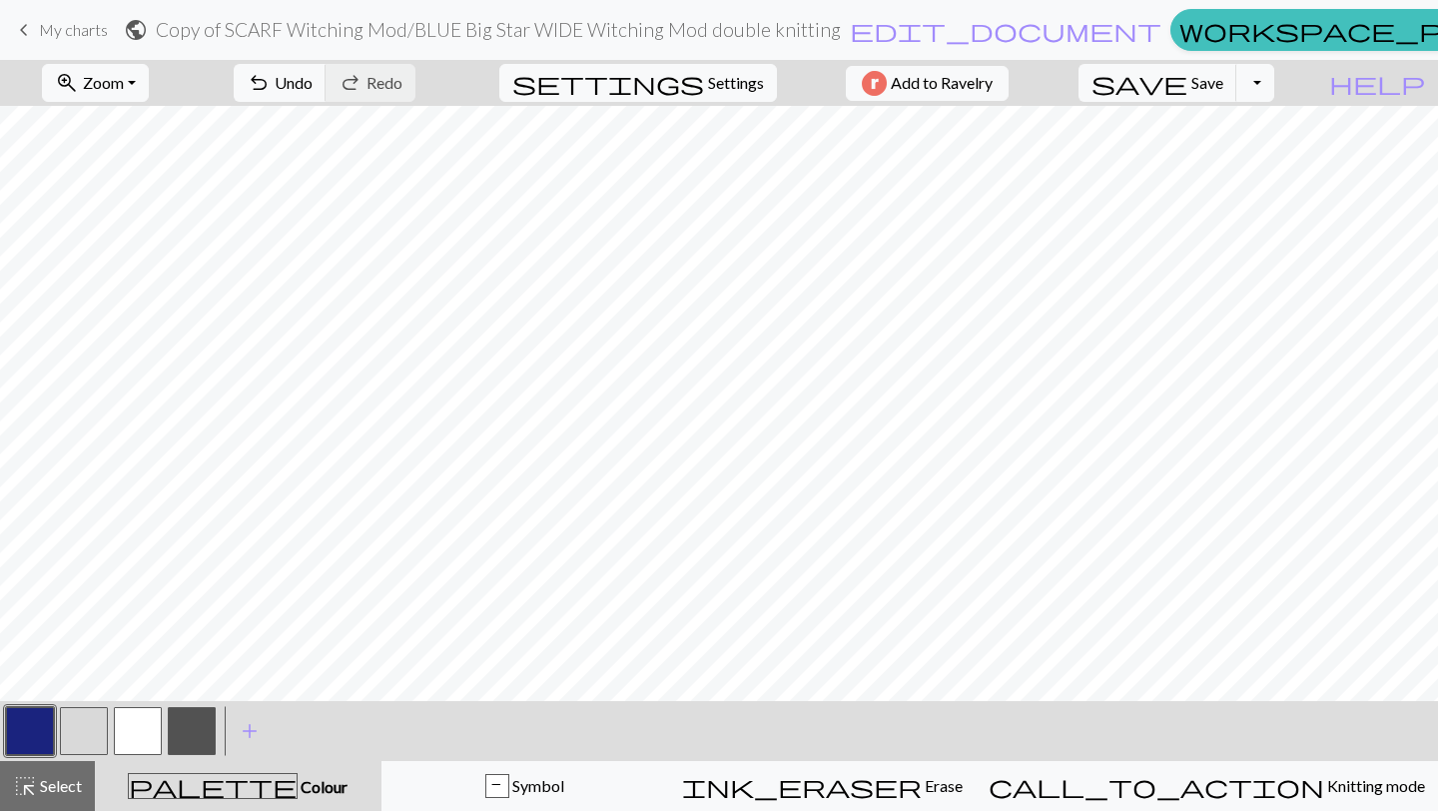
click at [193, 733] on button "button" at bounding box center [192, 731] width 48 height 48
click at [183, 732] on button "button" at bounding box center [192, 731] width 48 height 48
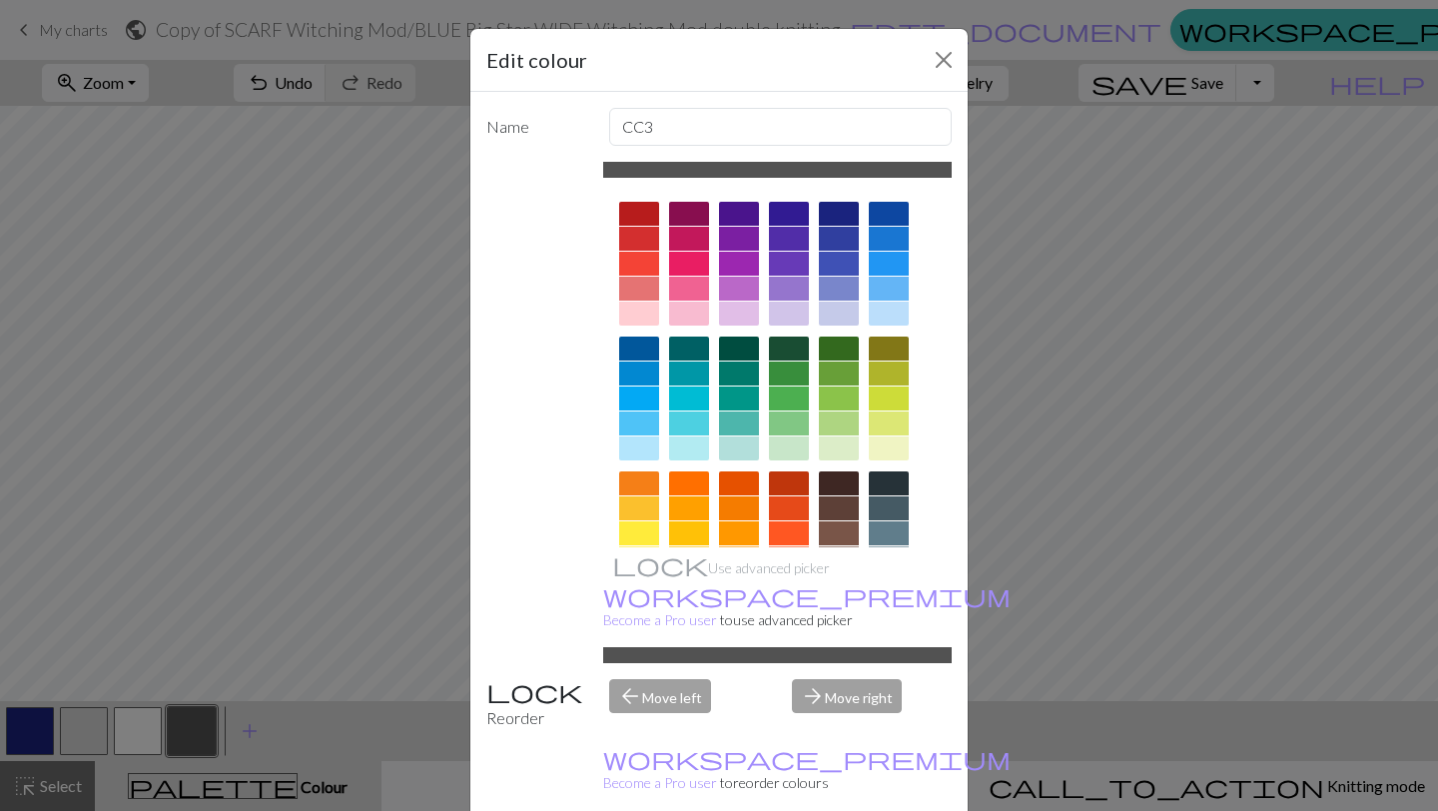
click at [882, 256] on div at bounding box center [889, 264] width 40 height 24
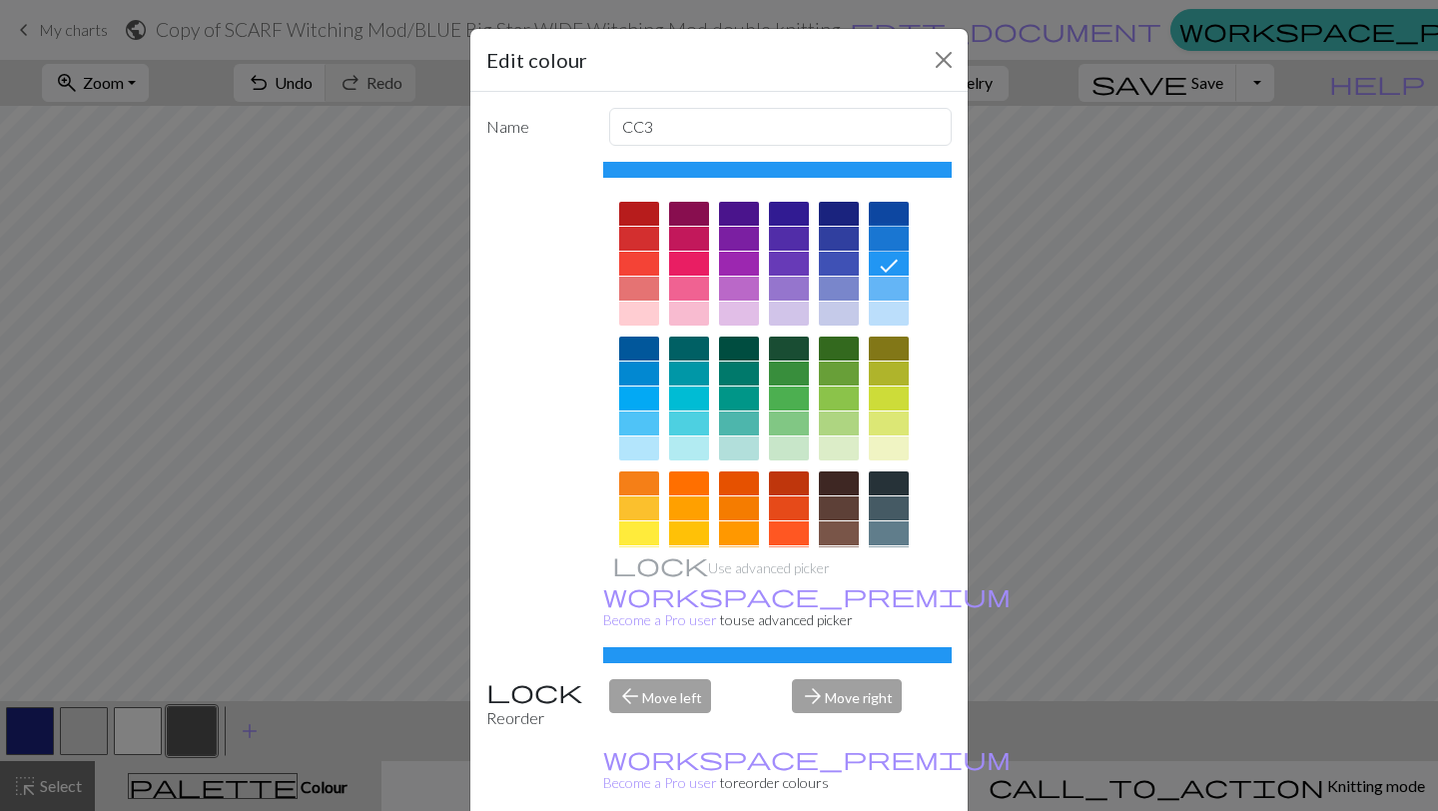
click at [877, 231] on div at bounding box center [889, 239] width 40 height 24
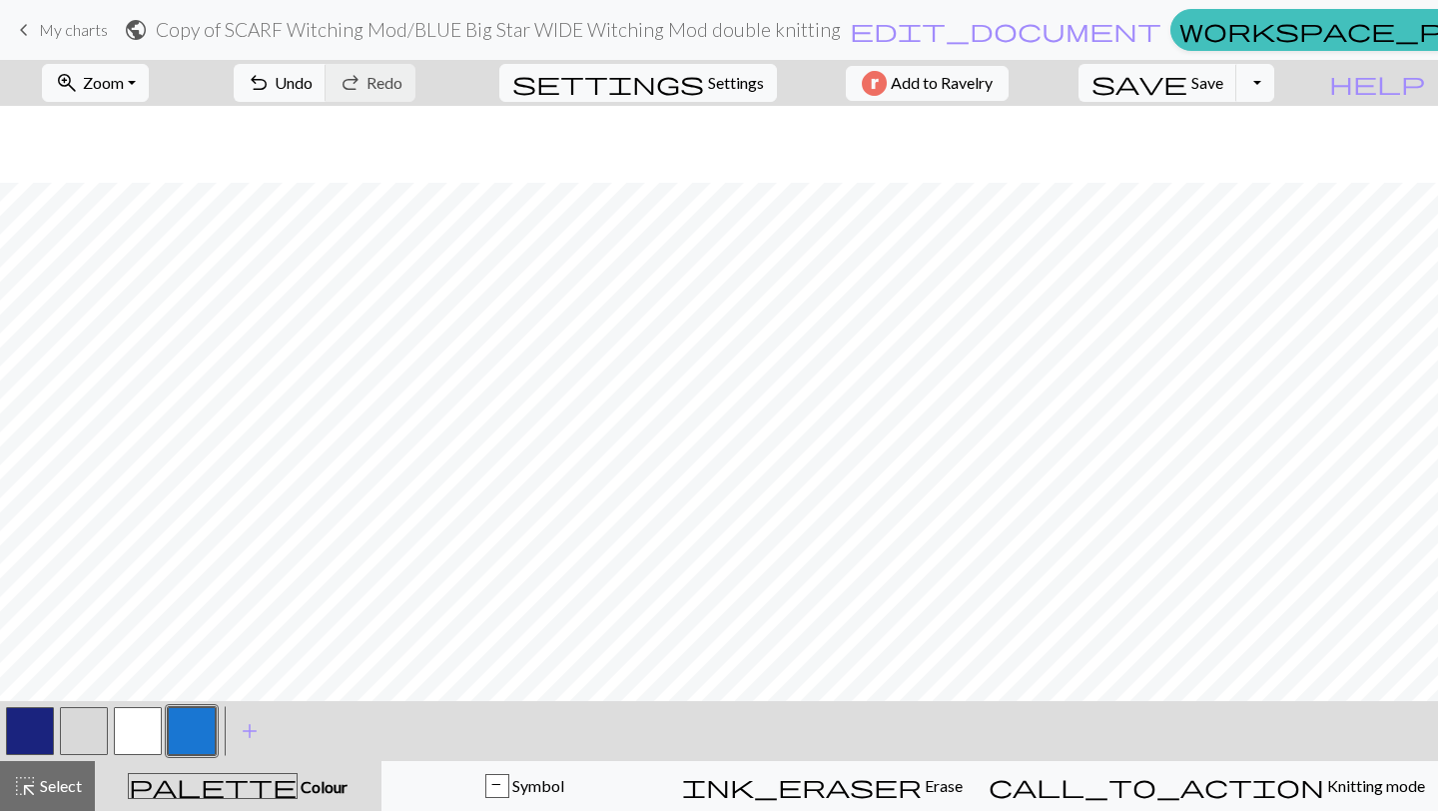
scroll to position [4548, 0]
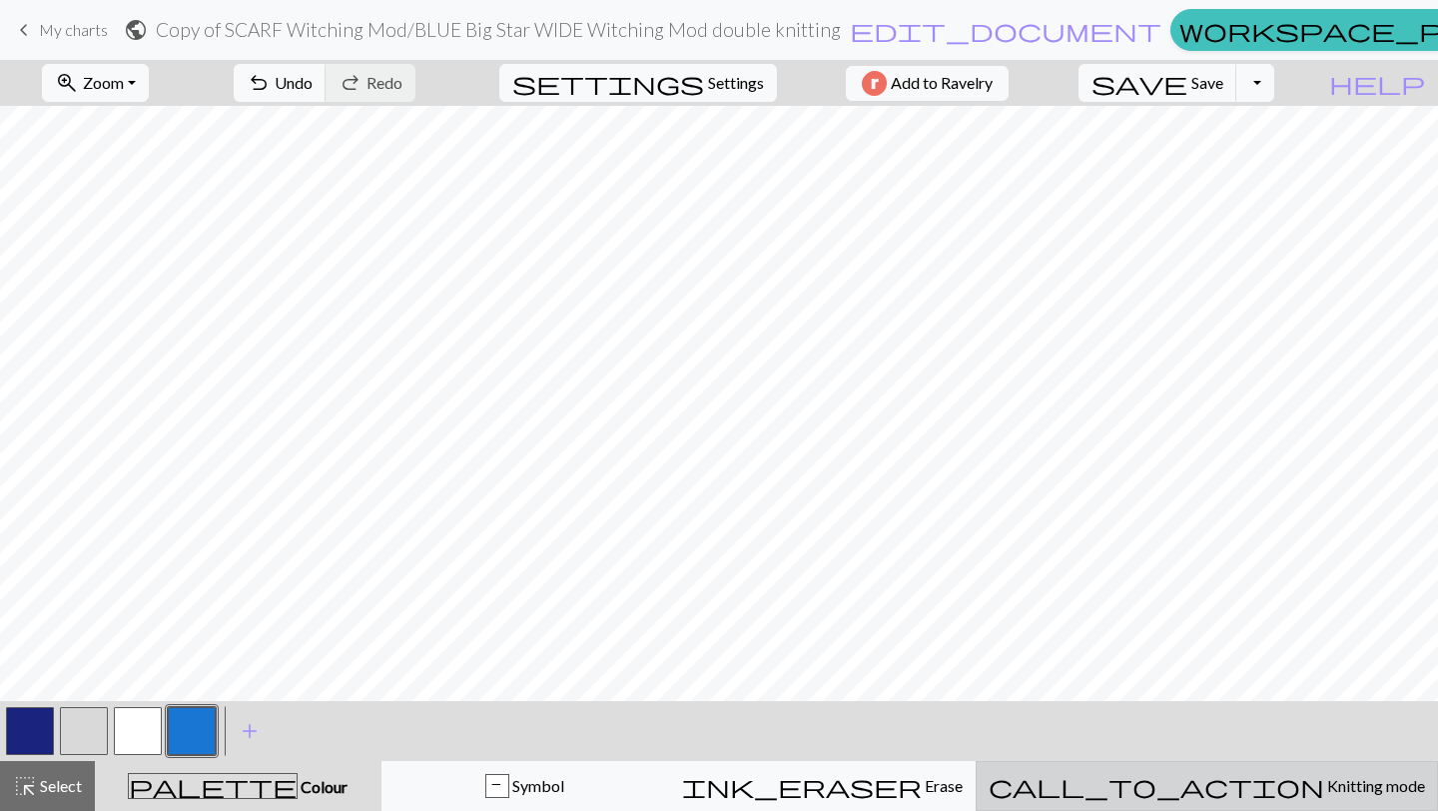
click at [1352, 786] on div "call_to_action Knitting mode Knitting mode" at bounding box center [1207, 786] width 436 height 24
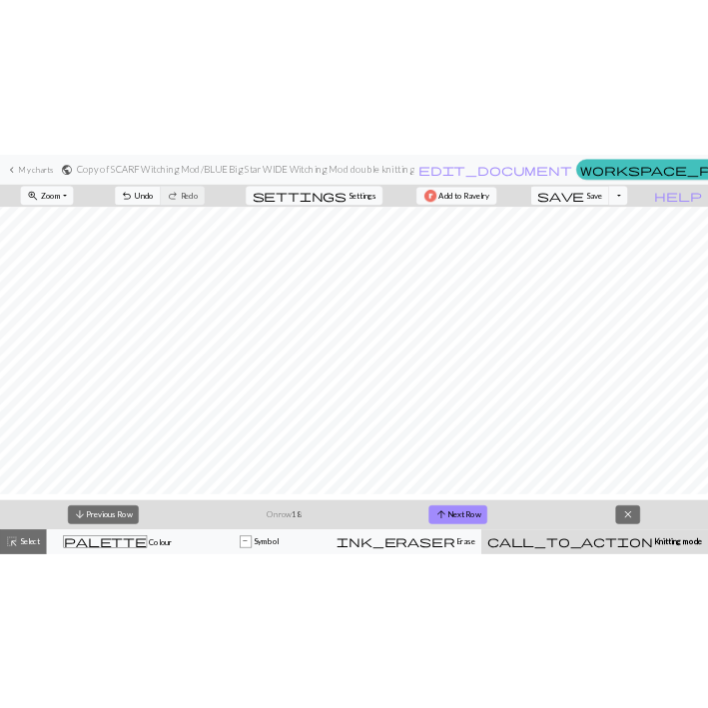
scroll to position [4414, 0]
